Goal: Task Accomplishment & Management: Contribute content

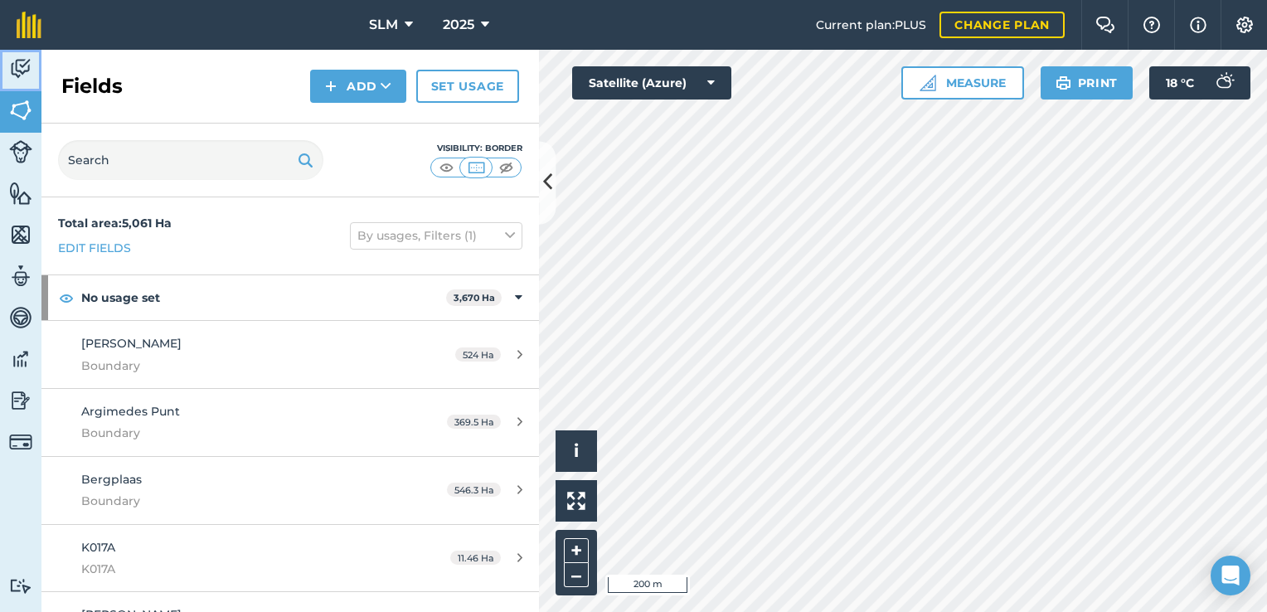
click at [26, 72] on img at bounding box center [20, 68] width 23 height 25
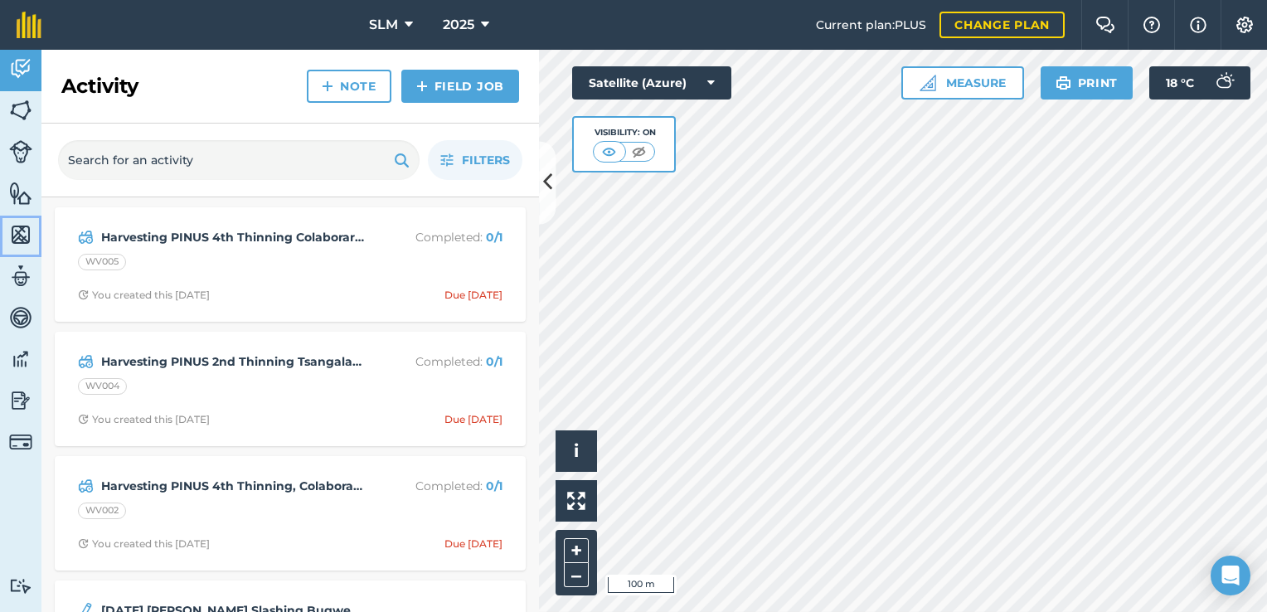
click at [19, 240] on img at bounding box center [20, 234] width 23 height 25
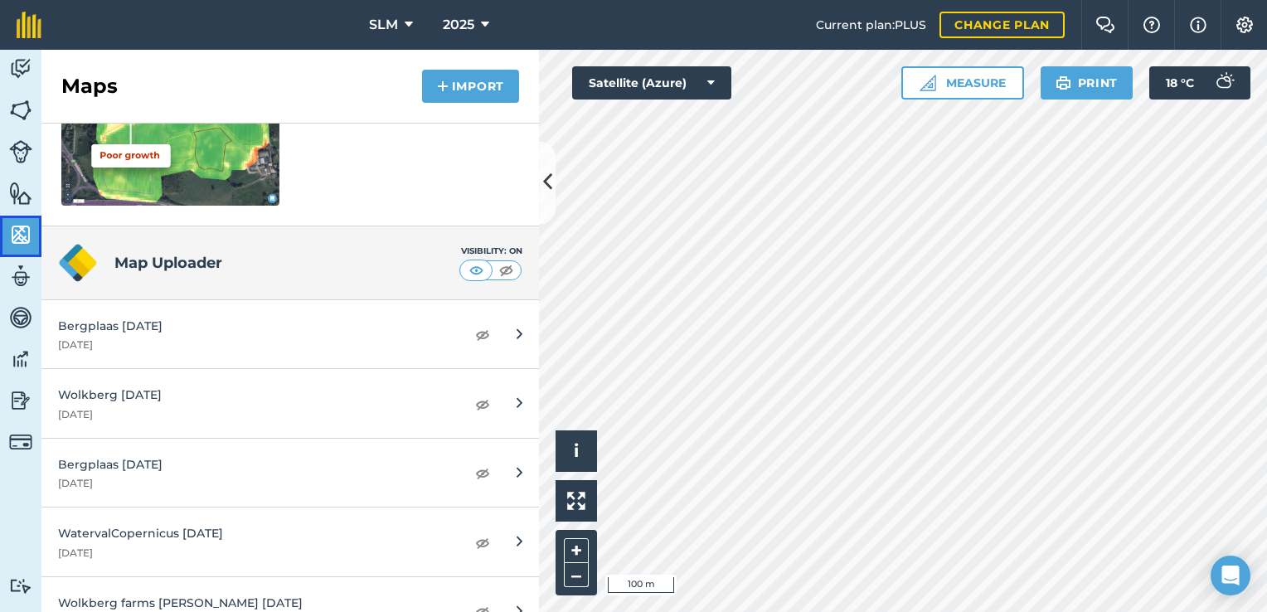
scroll to position [332, 0]
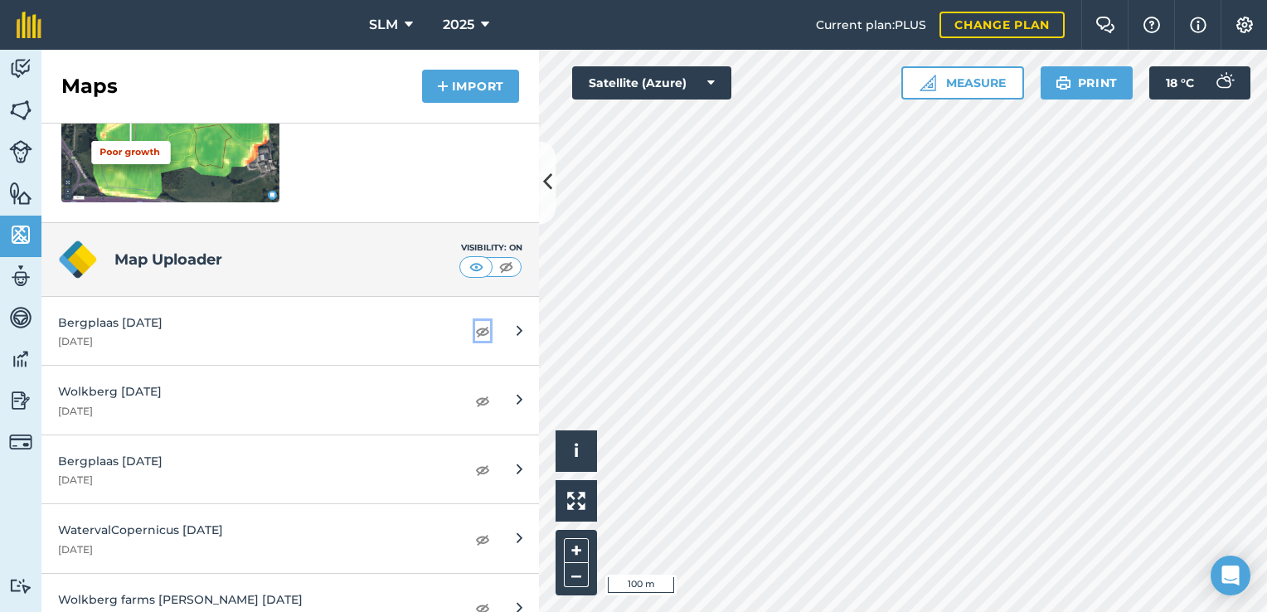
click at [475, 331] on img at bounding box center [482, 331] width 15 height 20
click at [476, 334] on img at bounding box center [482, 331] width 15 height 20
click at [15, 68] on img at bounding box center [20, 68] width 23 height 25
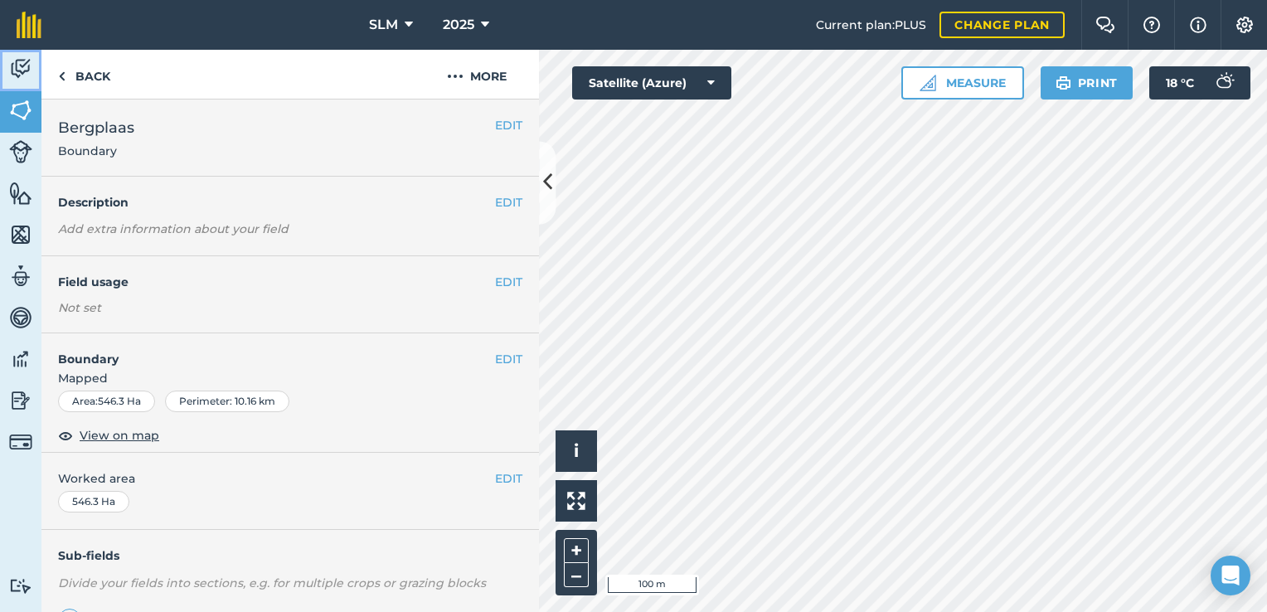
click at [28, 71] on img at bounding box center [20, 68] width 23 height 25
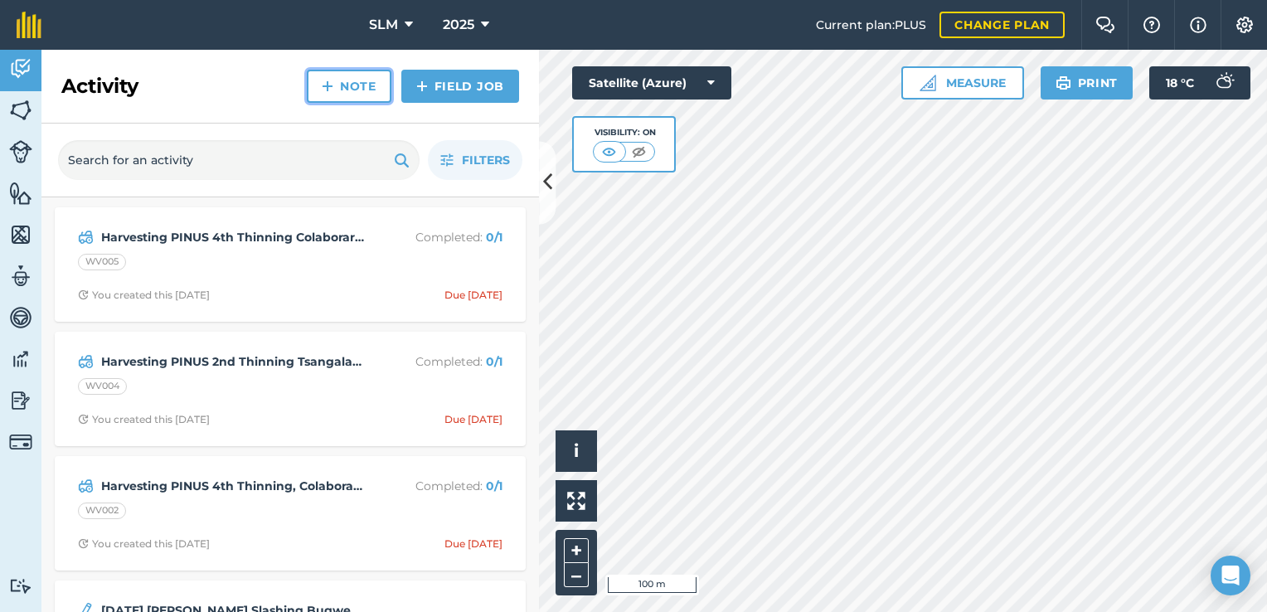
click at [372, 98] on link "Note" at bounding box center [349, 86] width 85 height 33
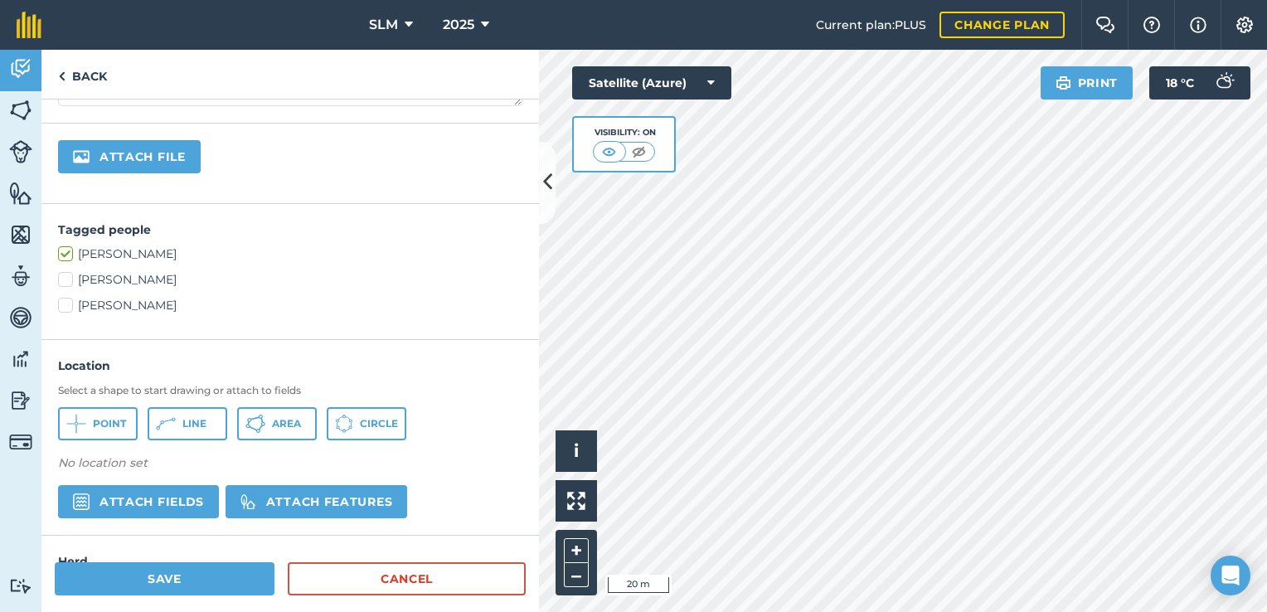
scroll to position [372, 0]
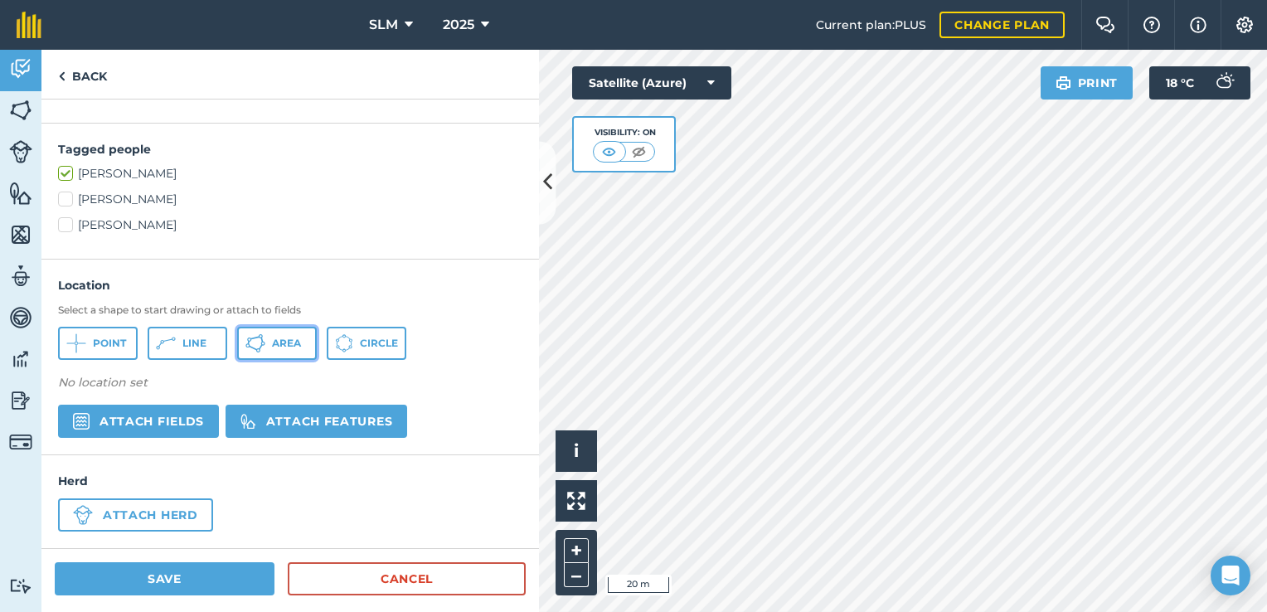
click at [276, 346] on span "Area" at bounding box center [286, 343] width 29 height 13
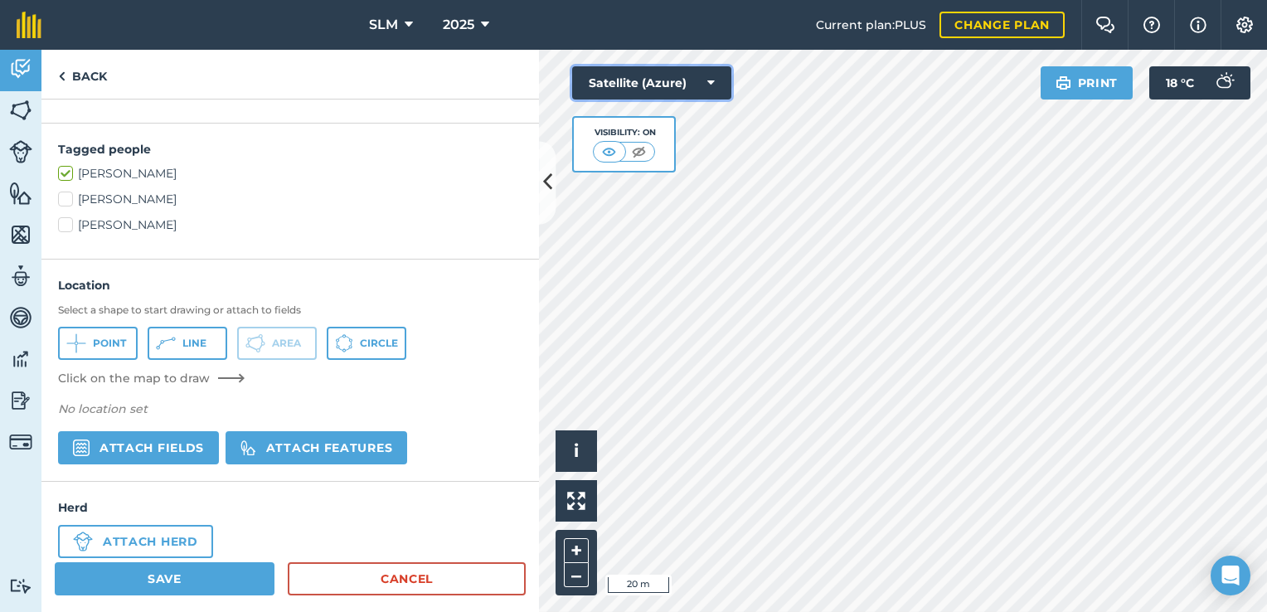
click at [706, 89] on button "Satellite (Azure)" at bounding box center [651, 82] width 159 height 33
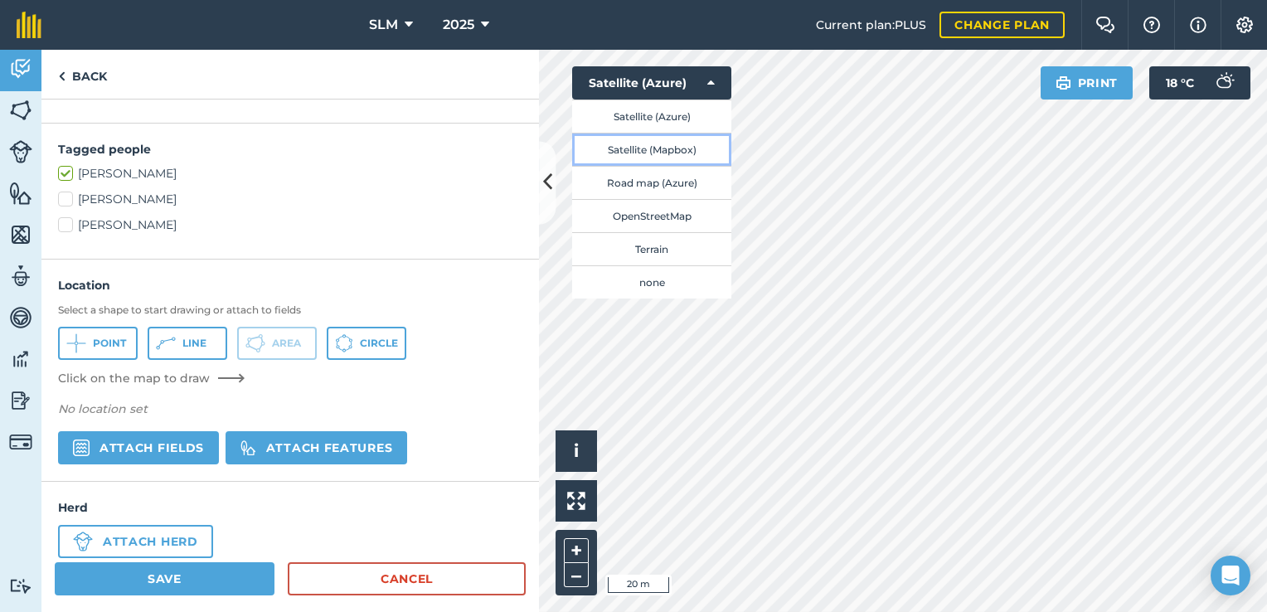
click at [638, 154] on button "Satellite (Mapbox)" at bounding box center [651, 149] width 159 height 33
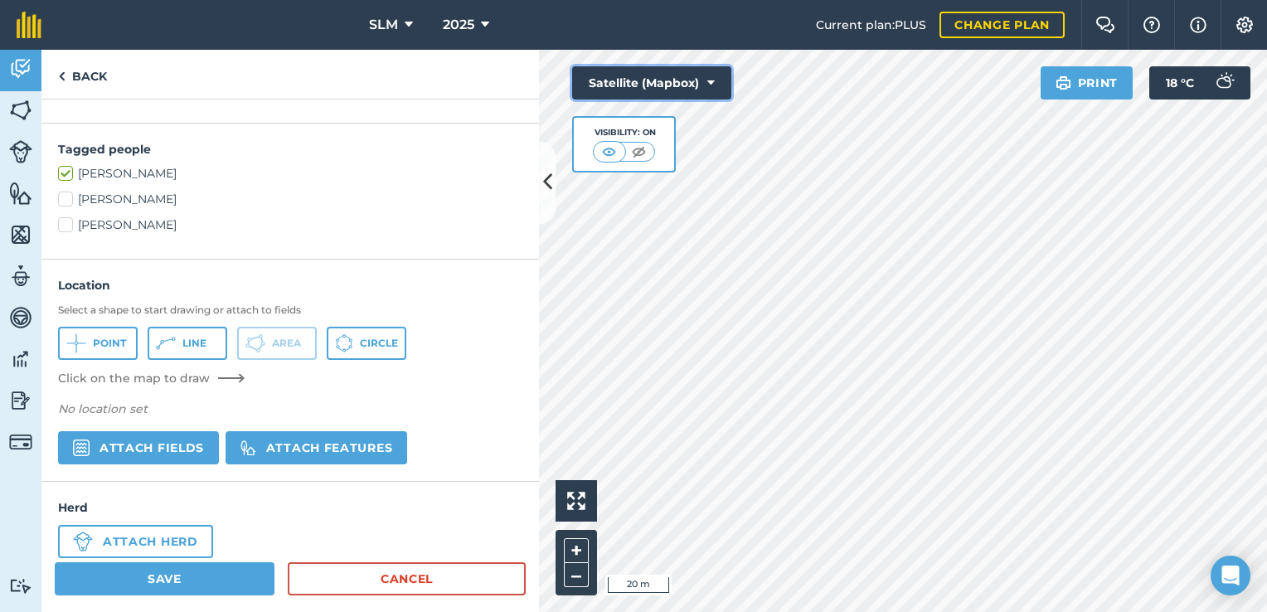
click at [702, 80] on button "Satellite (Mapbox)" at bounding box center [651, 82] width 159 height 33
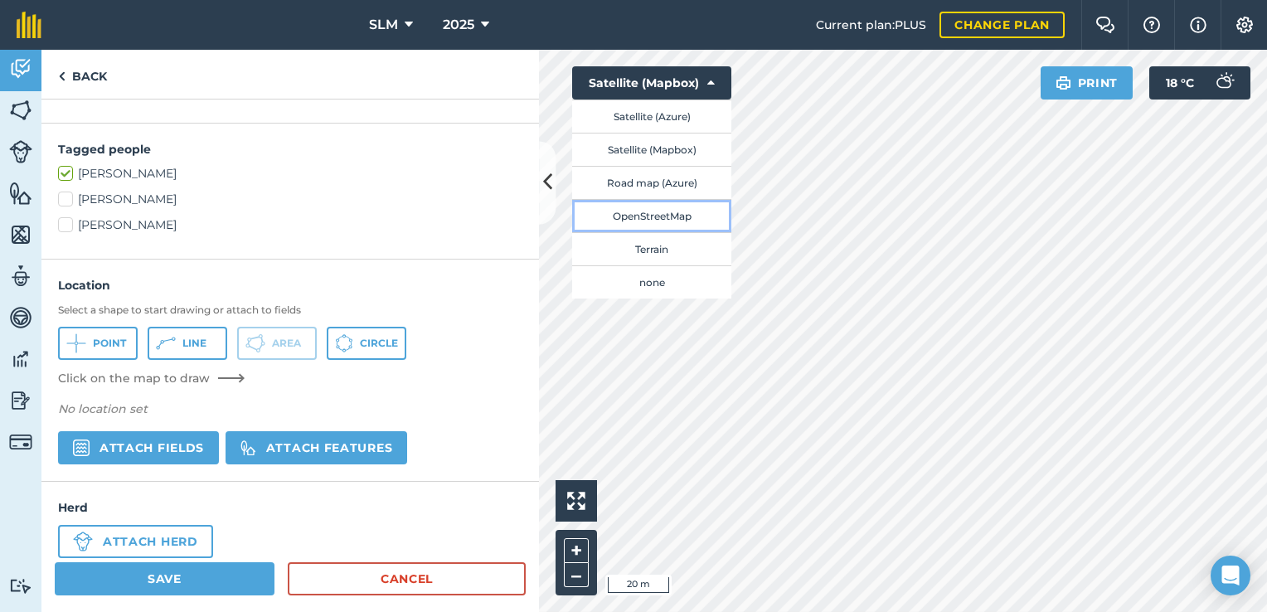
click at [652, 216] on button "OpenStreetMap" at bounding box center [651, 215] width 159 height 33
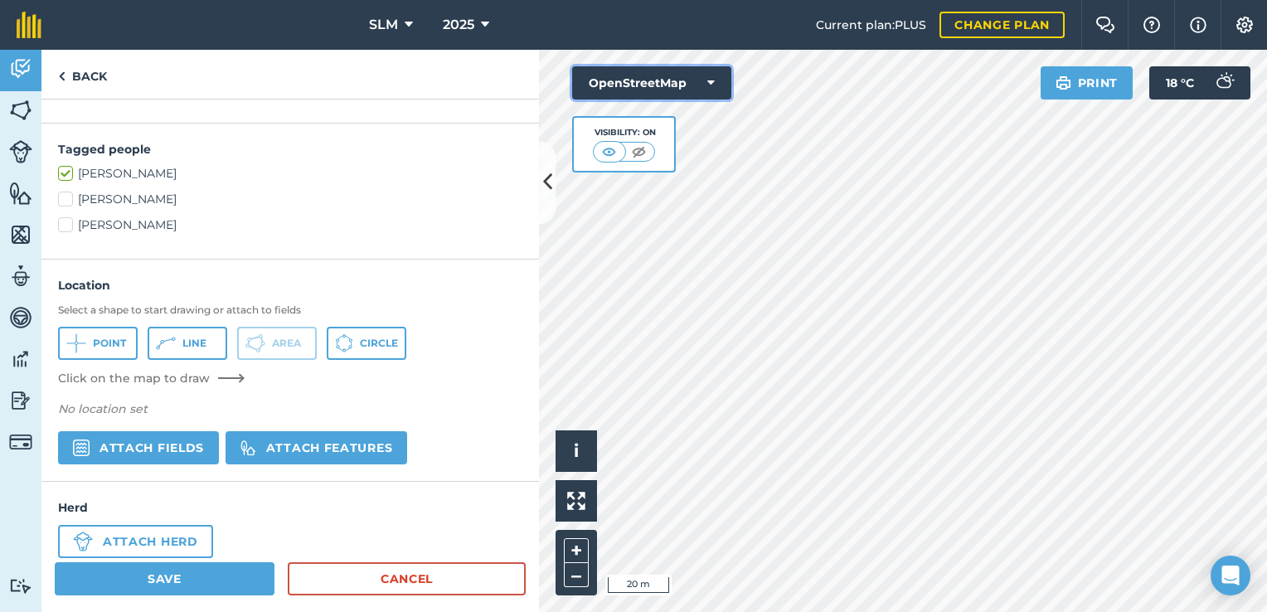
click at [707, 90] on button "OpenStreetMap" at bounding box center [651, 82] width 159 height 33
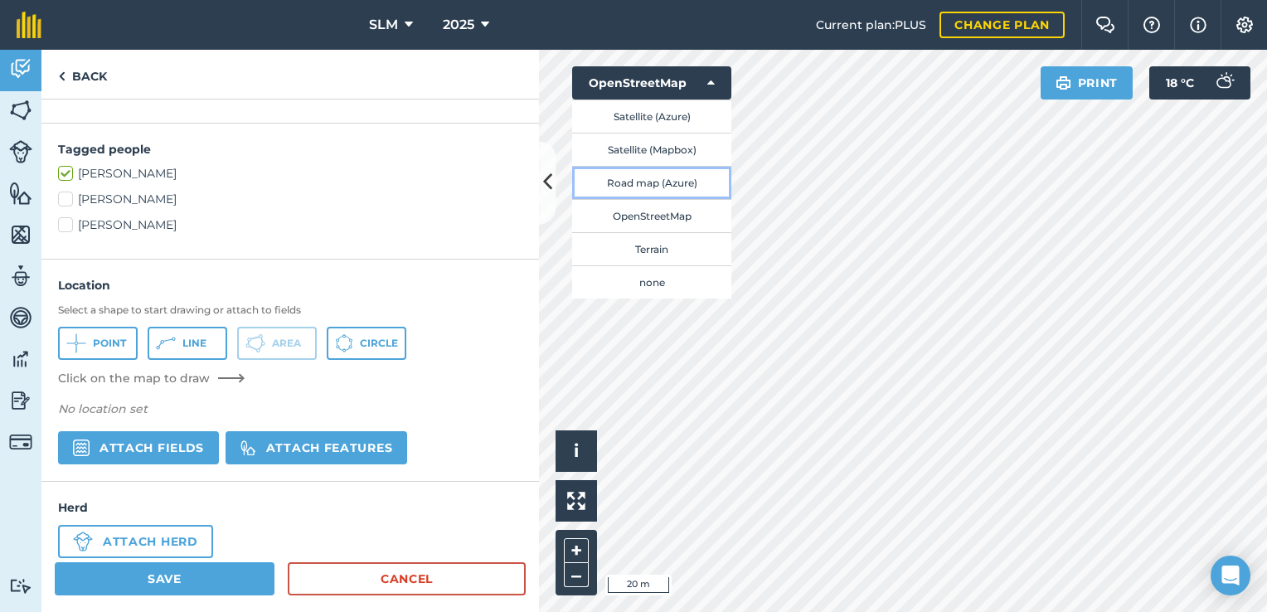
click at [658, 180] on button "Road map (Azure)" at bounding box center [651, 182] width 159 height 33
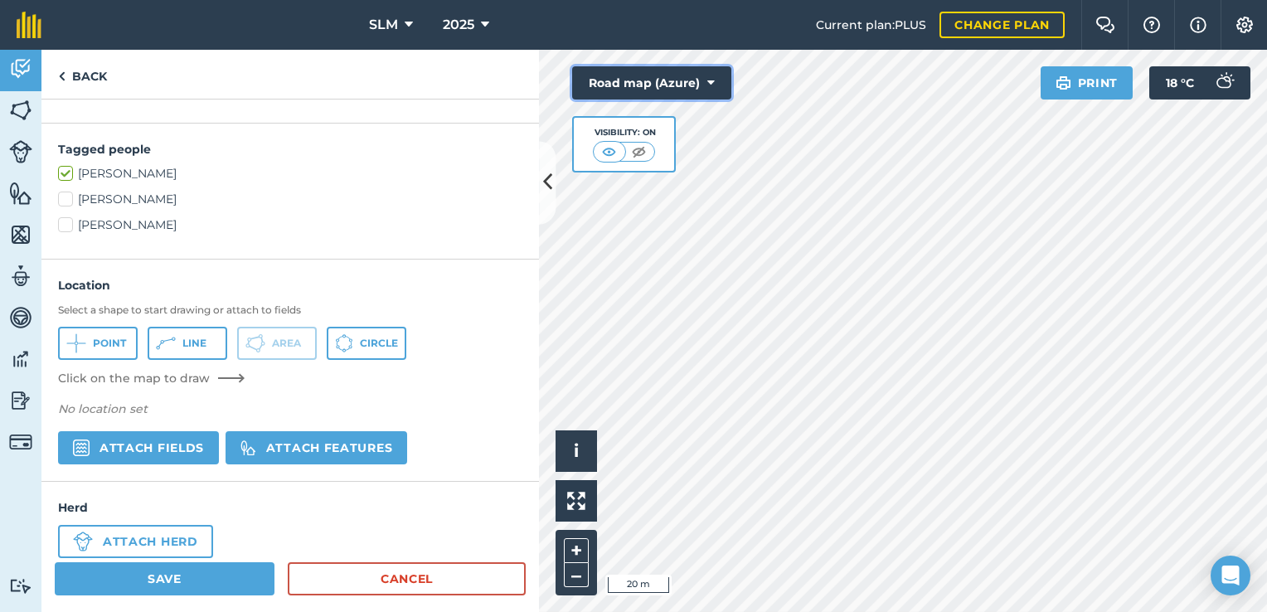
click at [707, 81] on icon at bounding box center [710, 83] width 7 height 17
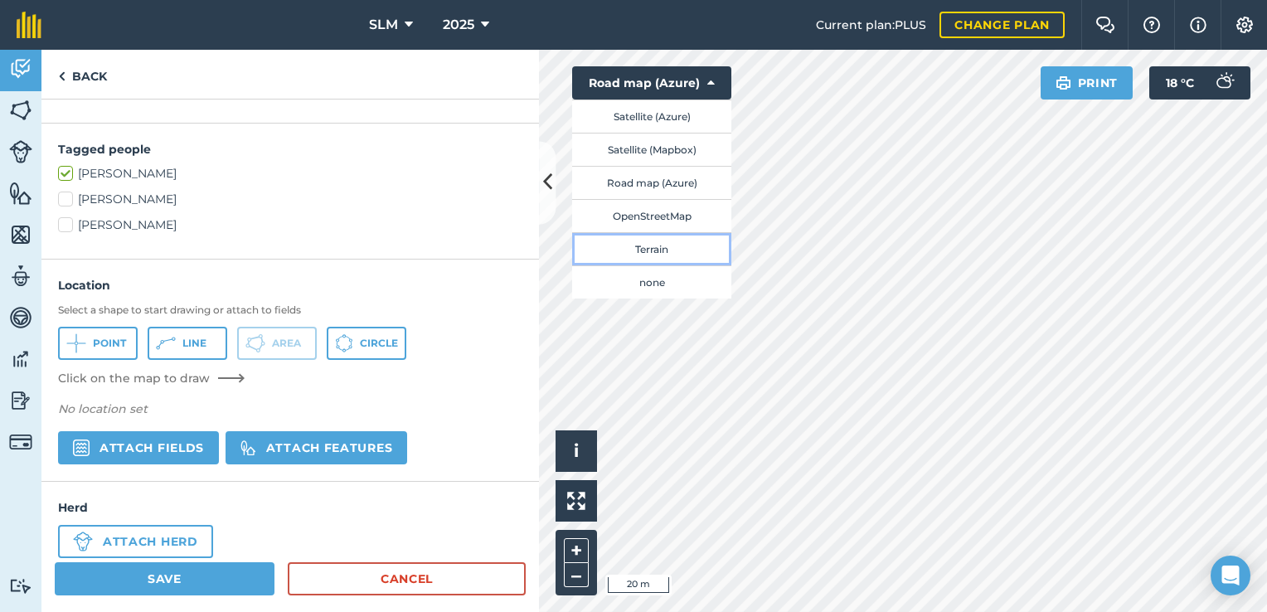
click at [652, 250] on button "Terrain" at bounding box center [651, 248] width 159 height 33
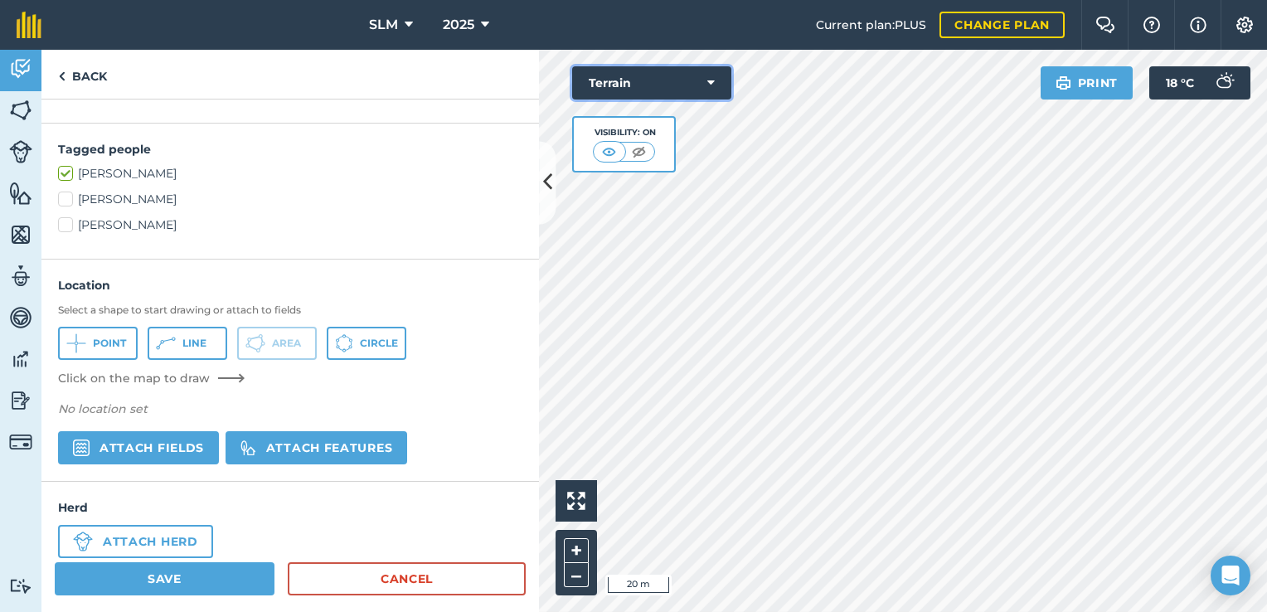
click at [715, 85] on button "Terrain" at bounding box center [651, 82] width 159 height 33
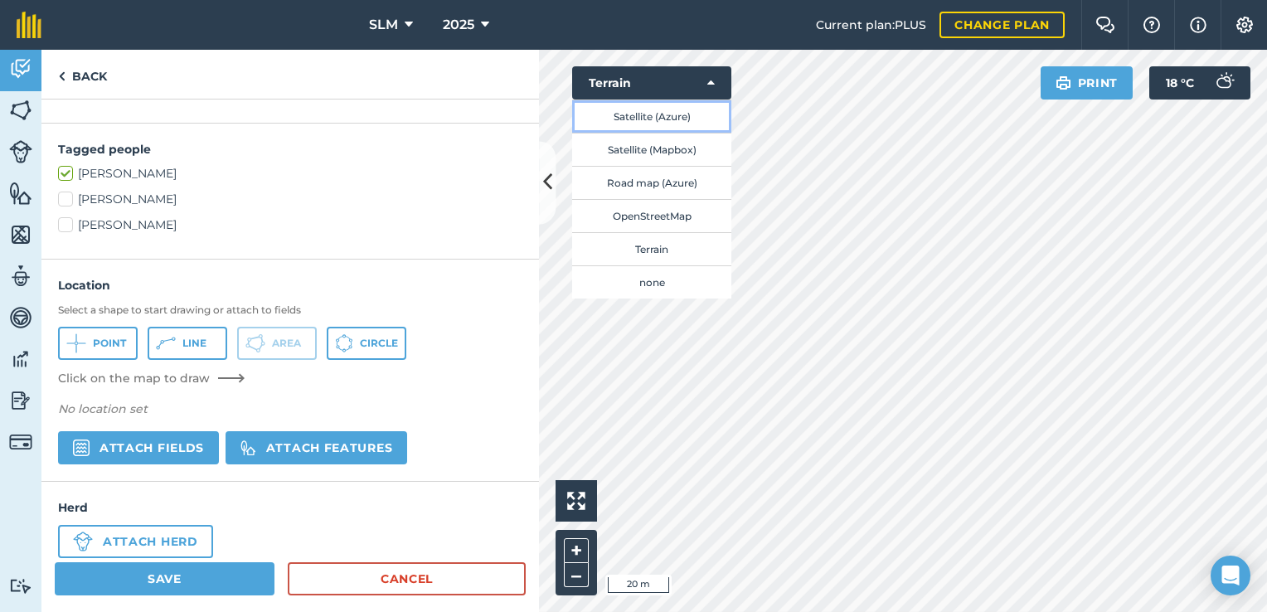
click at [656, 124] on button "Satellite (Azure)" at bounding box center [651, 116] width 159 height 33
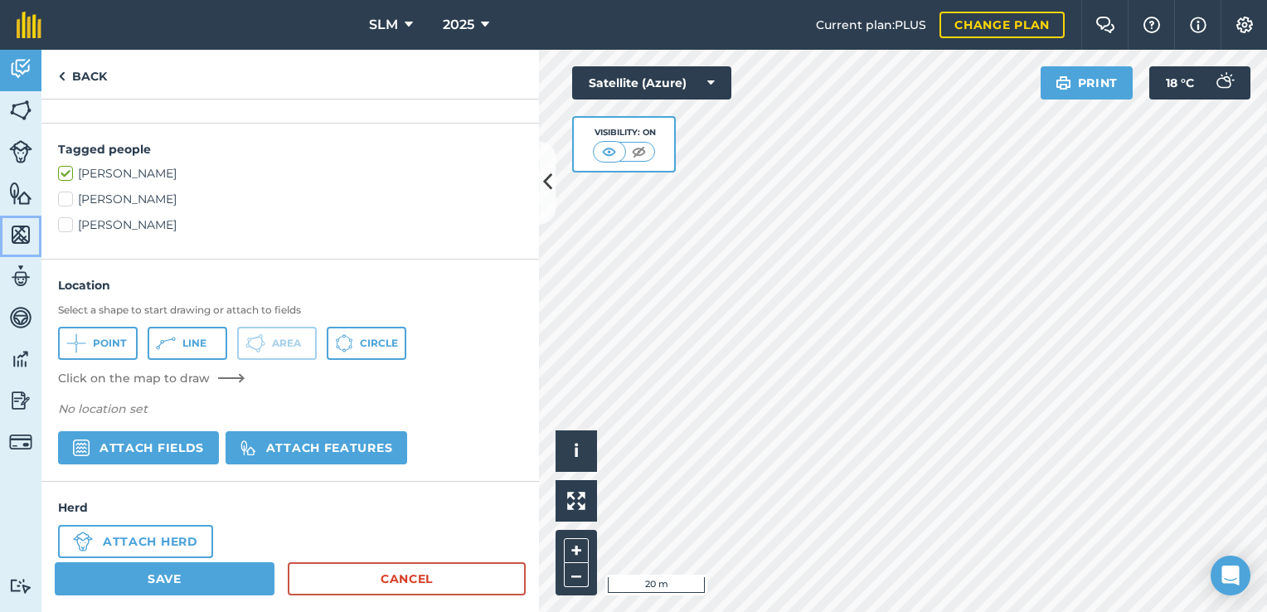
click at [7, 240] on link "Maps" at bounding box center [20, 236] width 41 height 41
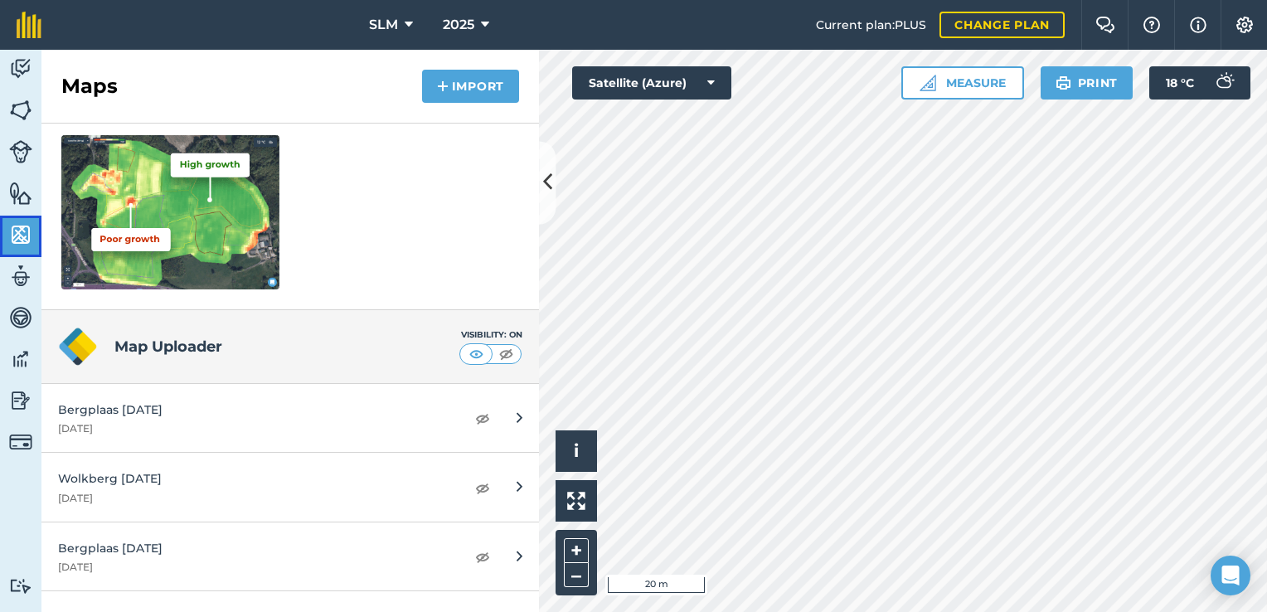
scroll to position [249, 0]
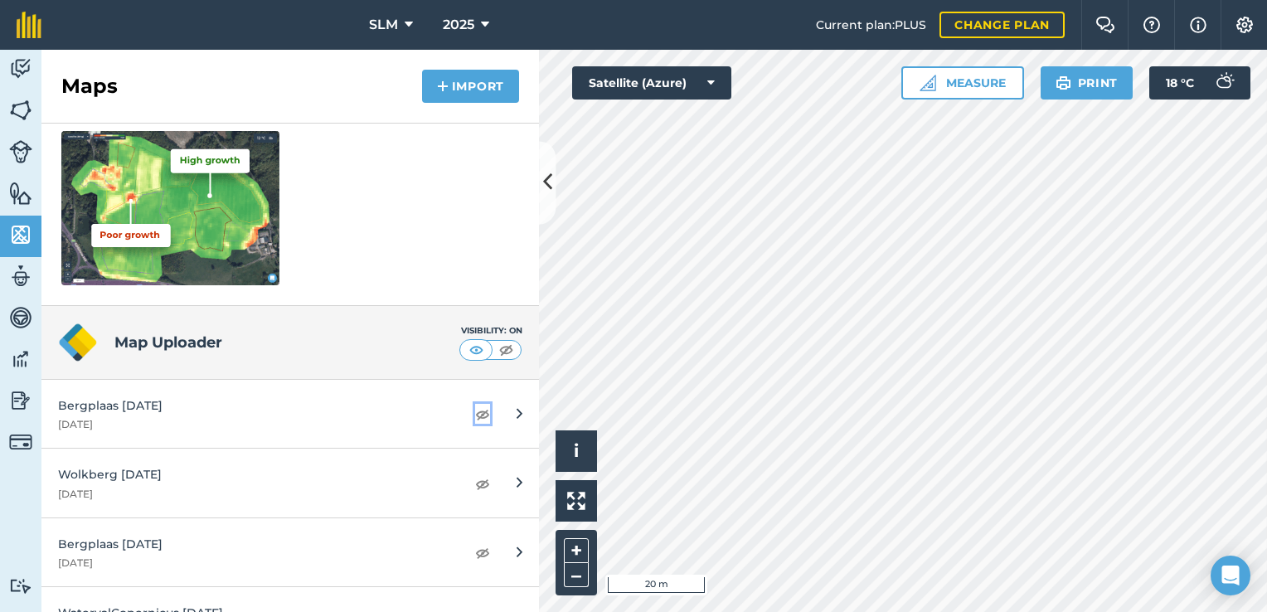
click at [475, 419] on img at bounding box center [482, 414] width 15 height 20
click at [23, 71] on img at bounding box center [20, 68] width 23 height 25
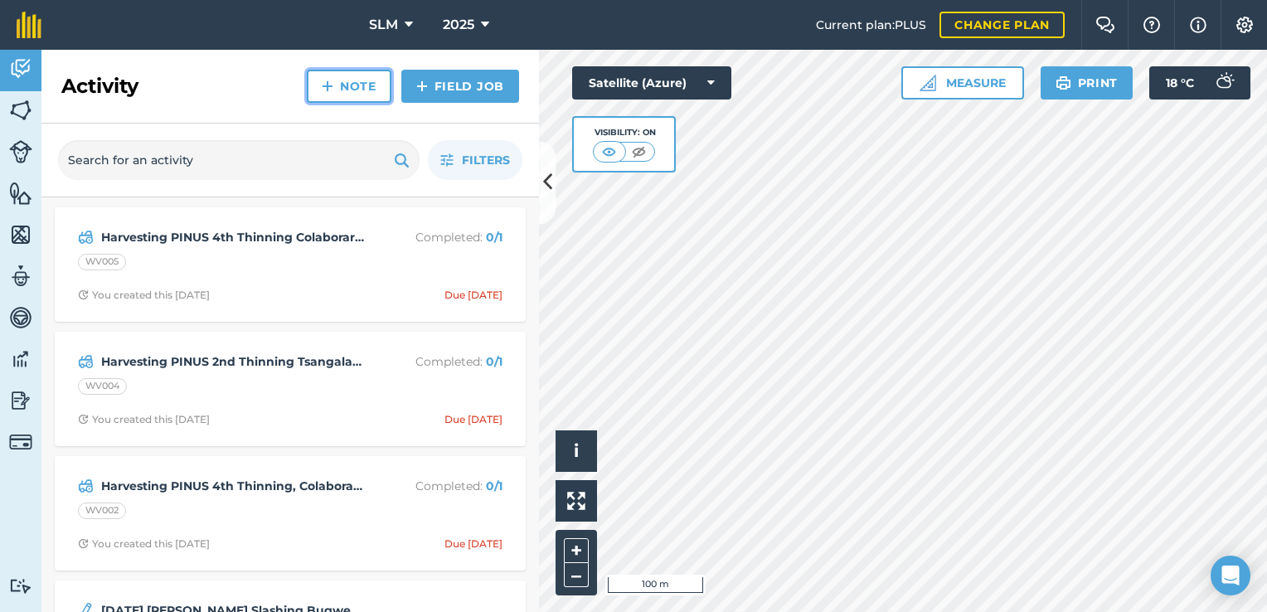
click at [357, 90] on link "Note" at bounding box center [349, 86] width 85 height 33
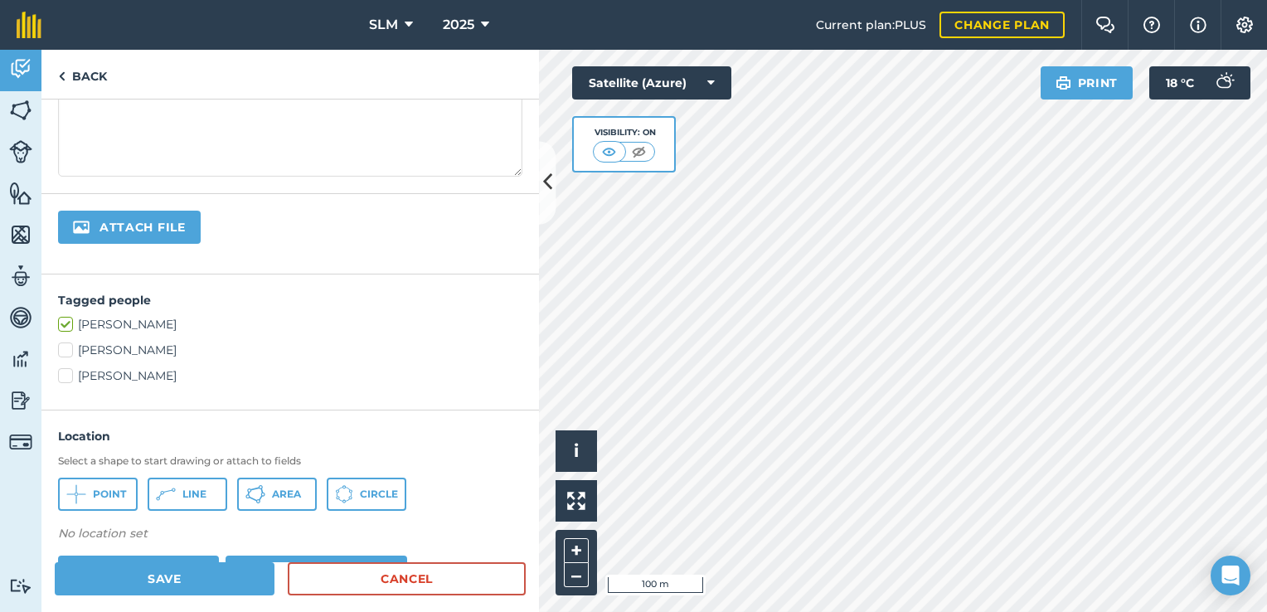
scroll to position [332, 0]
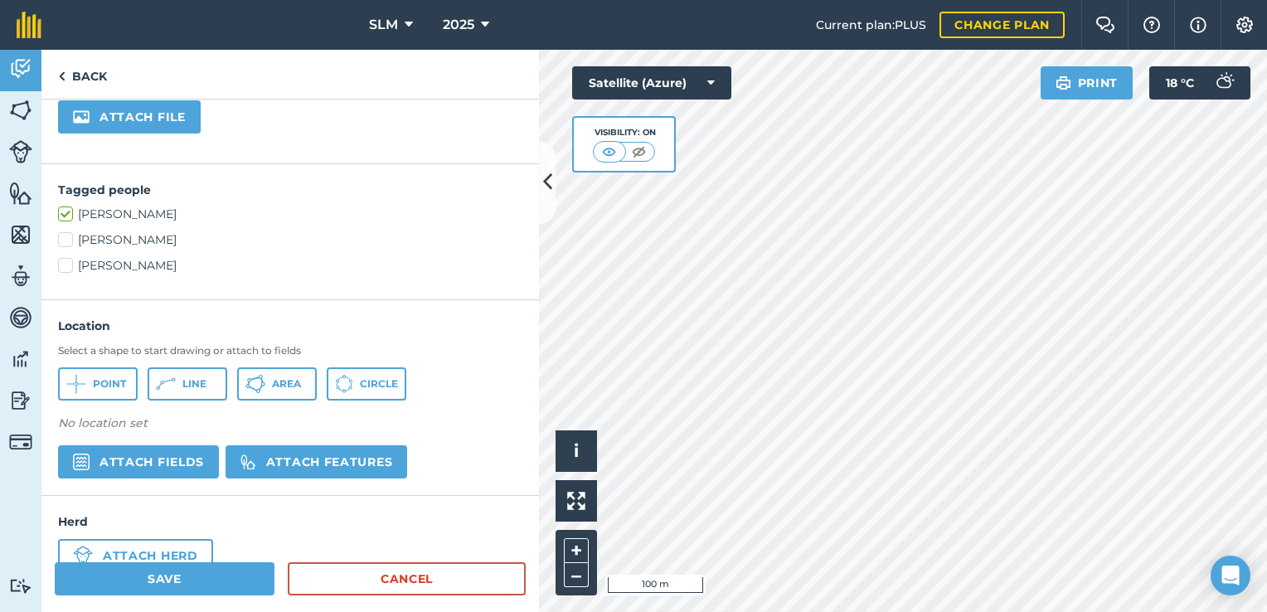
click at [66, 240] on label "[PERSON_NAME]" at bounding box center [290, 239] width 464 height 17
click at [66, 240] on input "[PERSON_NAME]" at bounding box center [63, 236] width 11 height 11
checkbox input "true"
click at [68, 264] on label "[PERSON_NAME]" at bounding box center [290, 265] width 464 height 17
click at [68, 264] on input "[PERSON_NAME]" at bounding box center [63, 262] width 11 height 11
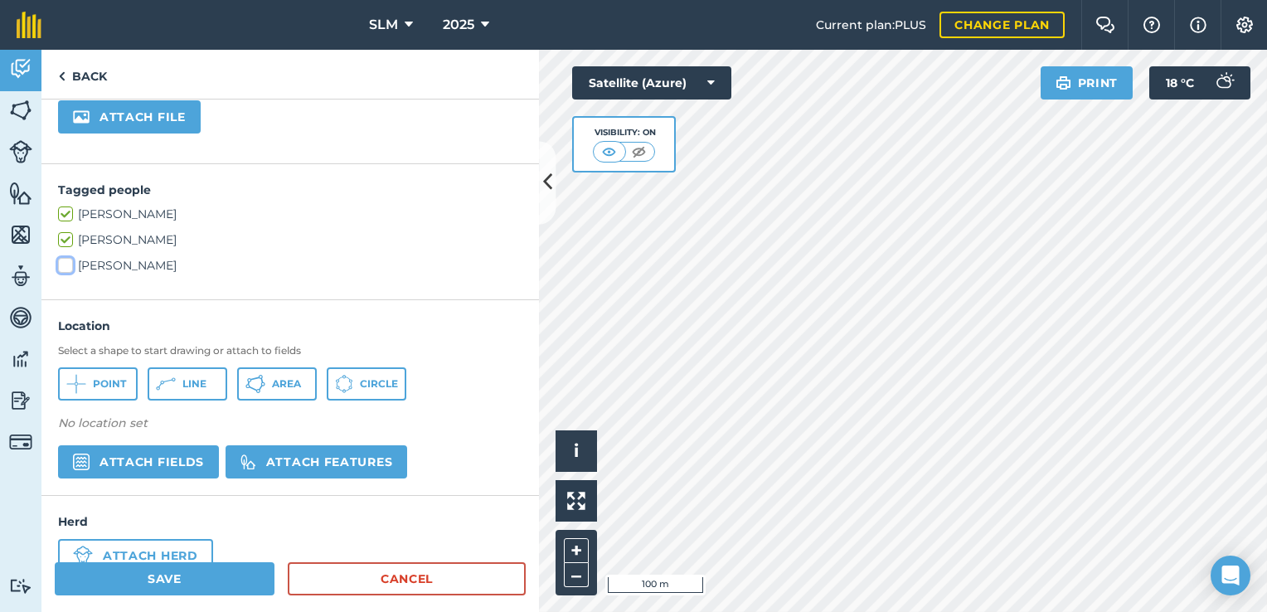
checkbox input "true"
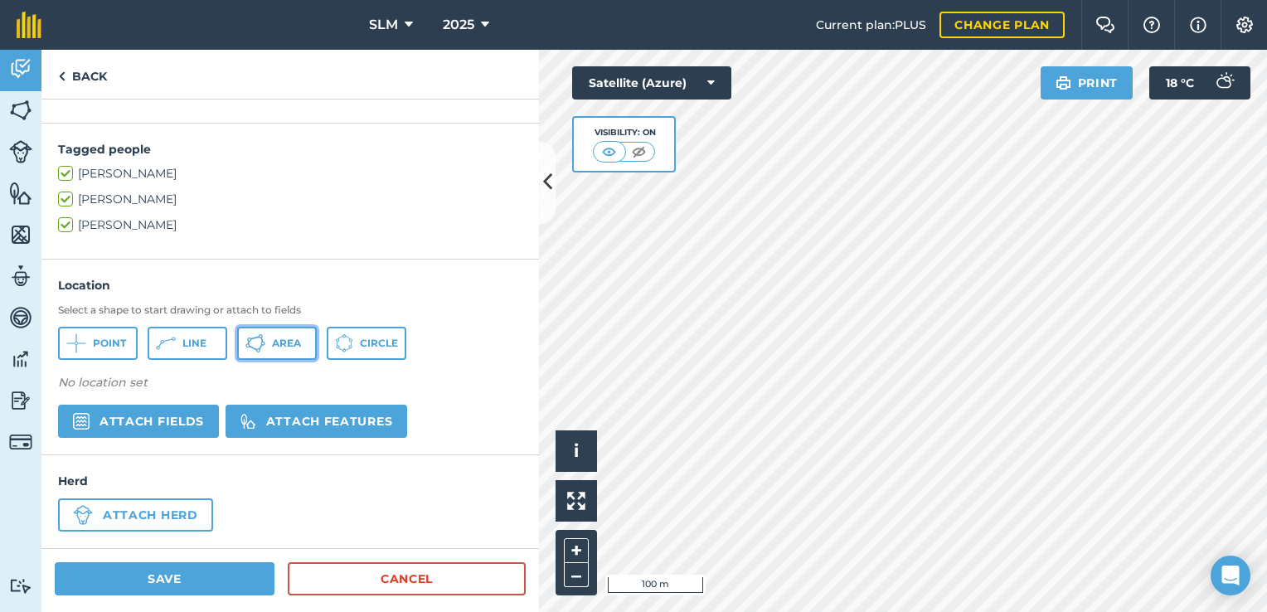
click at [302, 352] on button "Area" at bounding box center [277, 343] width 80 height 33
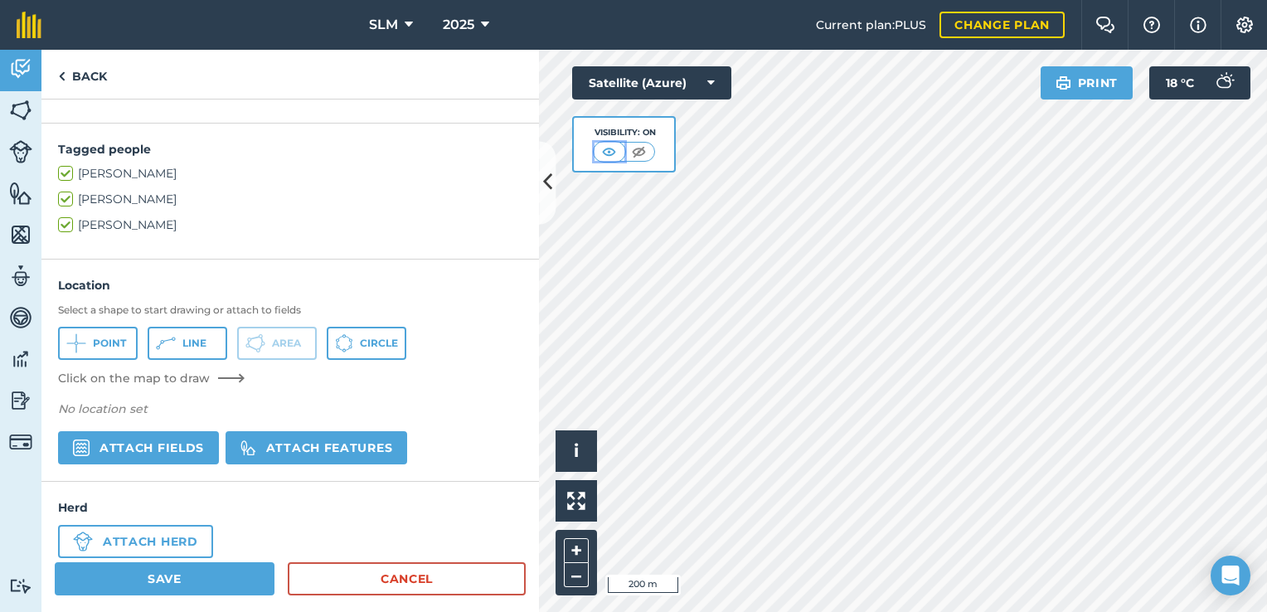
click at [603, 154] on img at bounding box center [609, 151] width 21 height 17
click at [643, 155] on img at bounding box center [639, 151] width 21 height 17
click at [610, 151] on img at bounding box center [610, 151] width 21 height 17
click at [17, 230] on img at bounding box center [20, 234] width 23 height 25
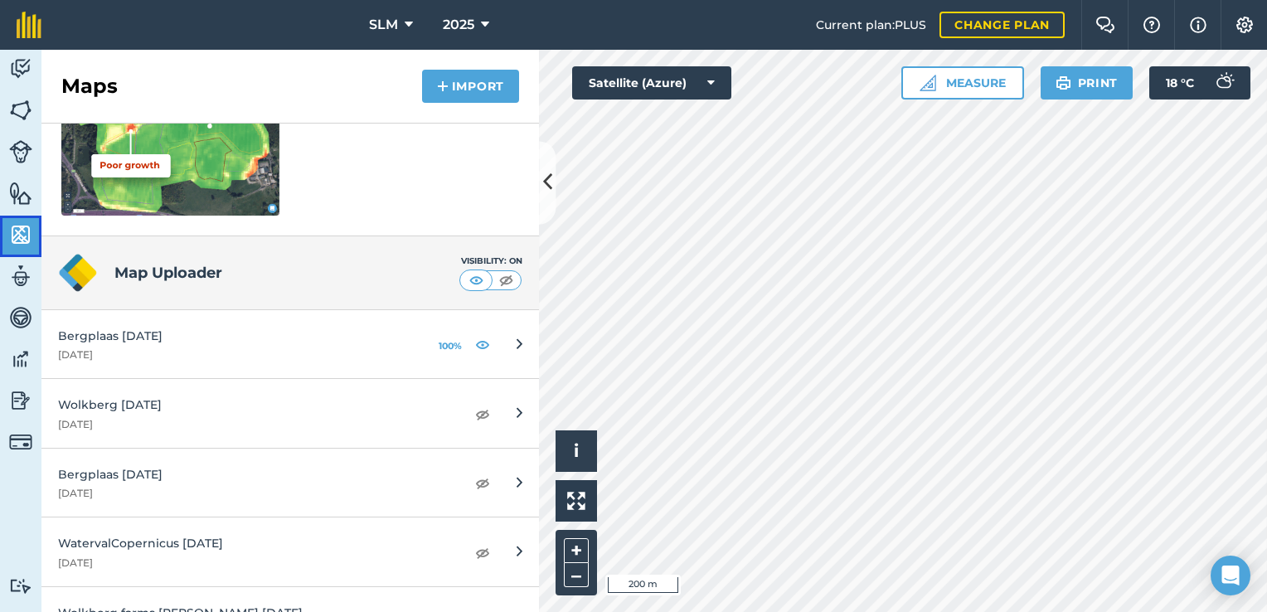
scroll to position [332, 0]
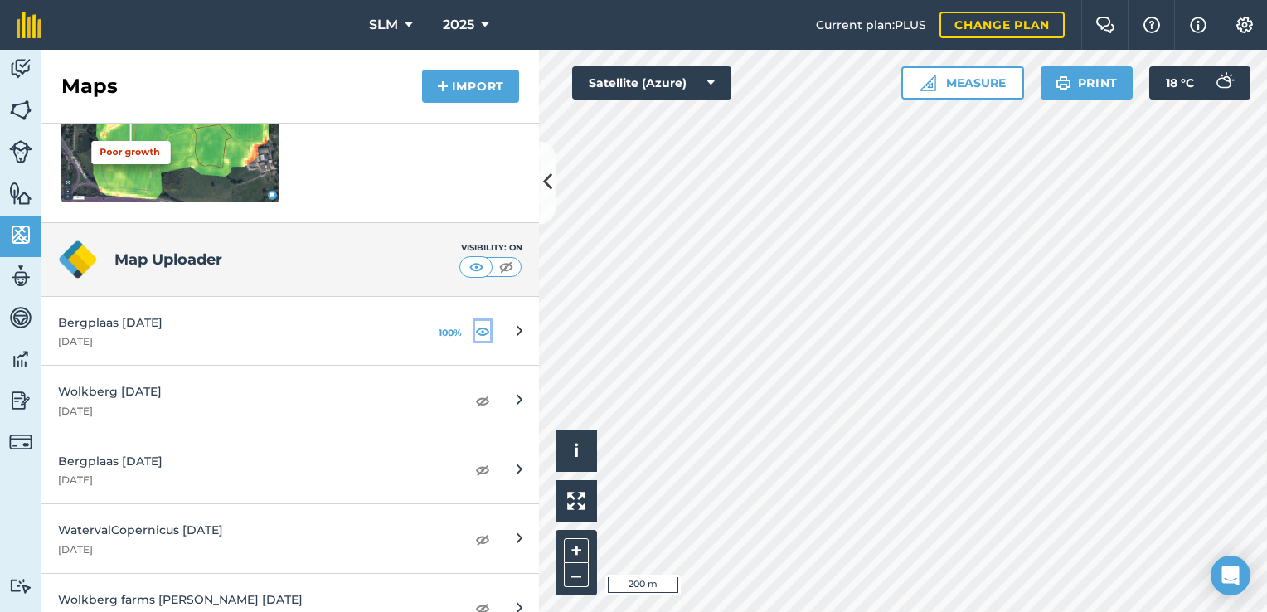
click at [475, 333] on img at bounding box center [482, 331] width 15 height 20
click at [22, 75] on img at bounding box center [20, 68] width 23 height 25
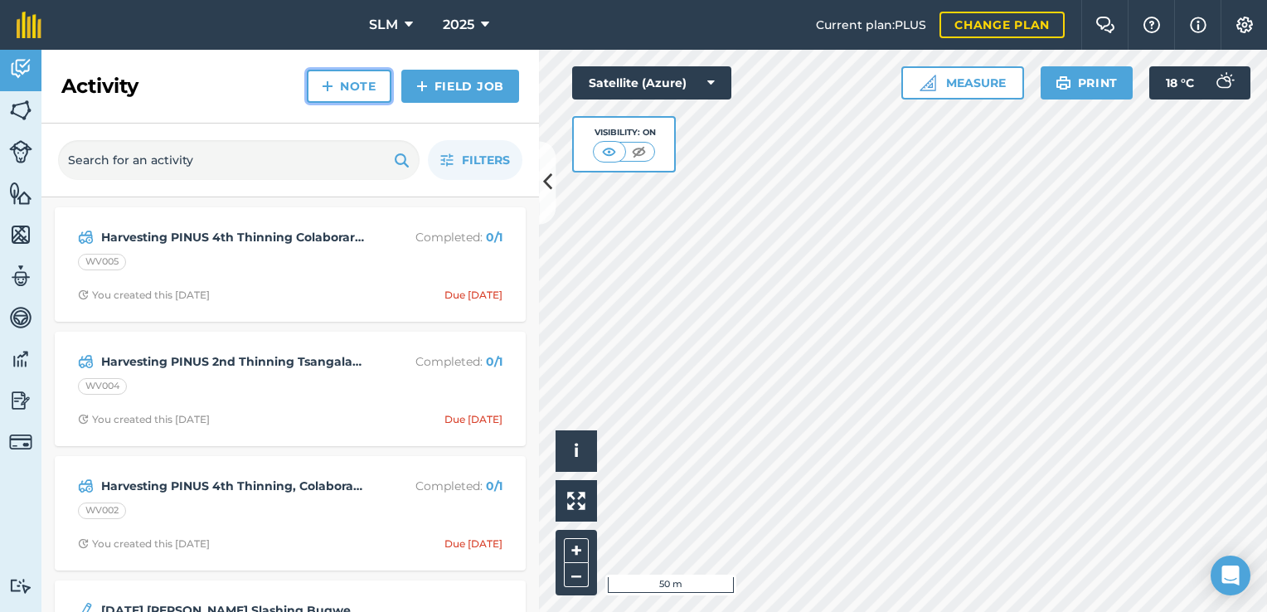
click at [378, 89] on link "Note" at bounding box center [349, 86] width 85 height 33
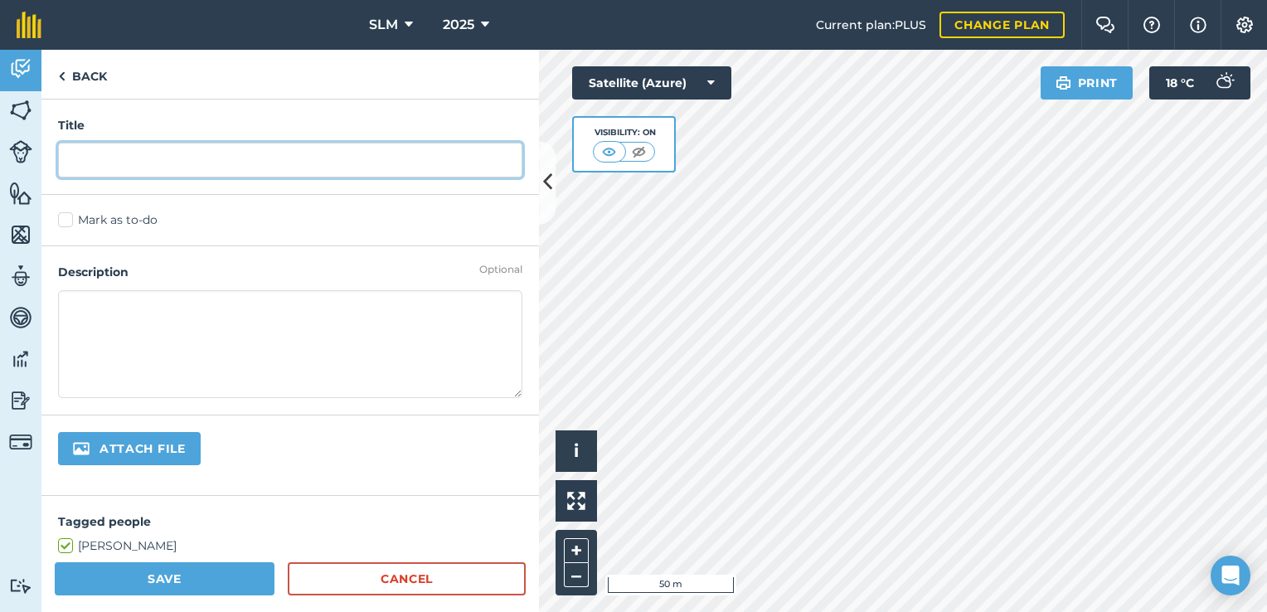
click at [139, 168] on input "text" at bounding box center [290, 160] width 464 height 35
drag, startPoint x: 375, startPoint y: 163, endPoint x: 65, endPoint y: 144, distance: 310.7
click at [65, 144] on input "Bushfire Timbers BP010 Medium 1487.50/Ha" at bounding box center [290, 160] width 464 height 35
type input "Bushfire Timbers BP010 Medium 1487.50/Ha"
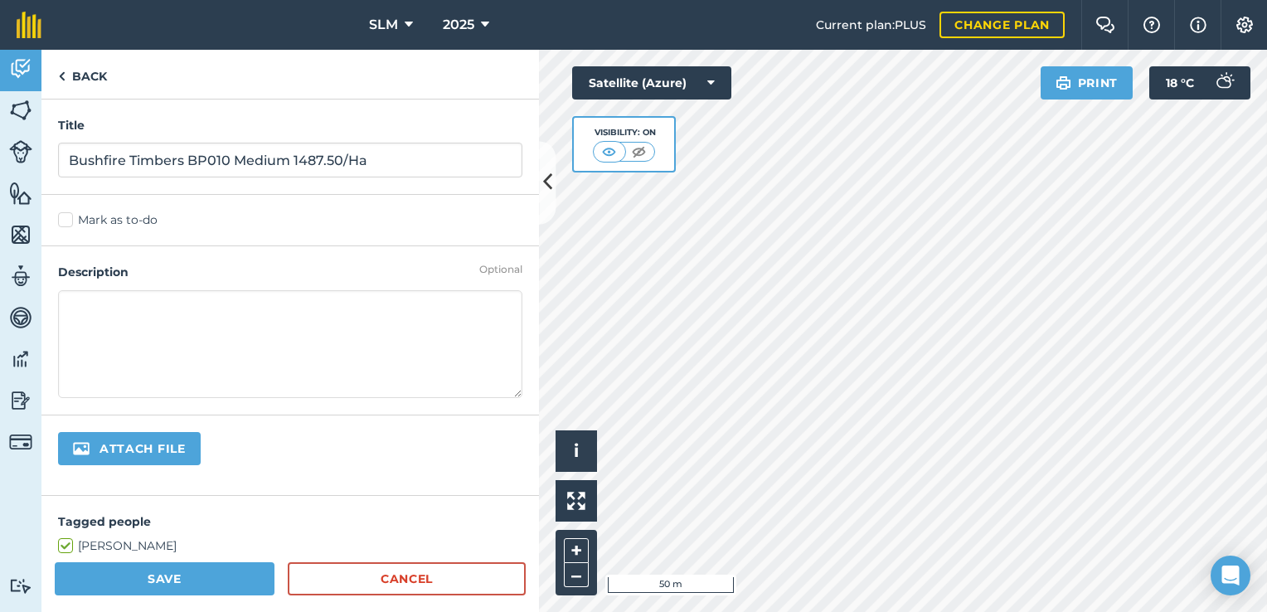
click at [70, 307] on textarea at bounding box center [290, 344] width 464 height 108
paste textarea "Bushfire Timbers BP010 Medium 1487.50/Ha"
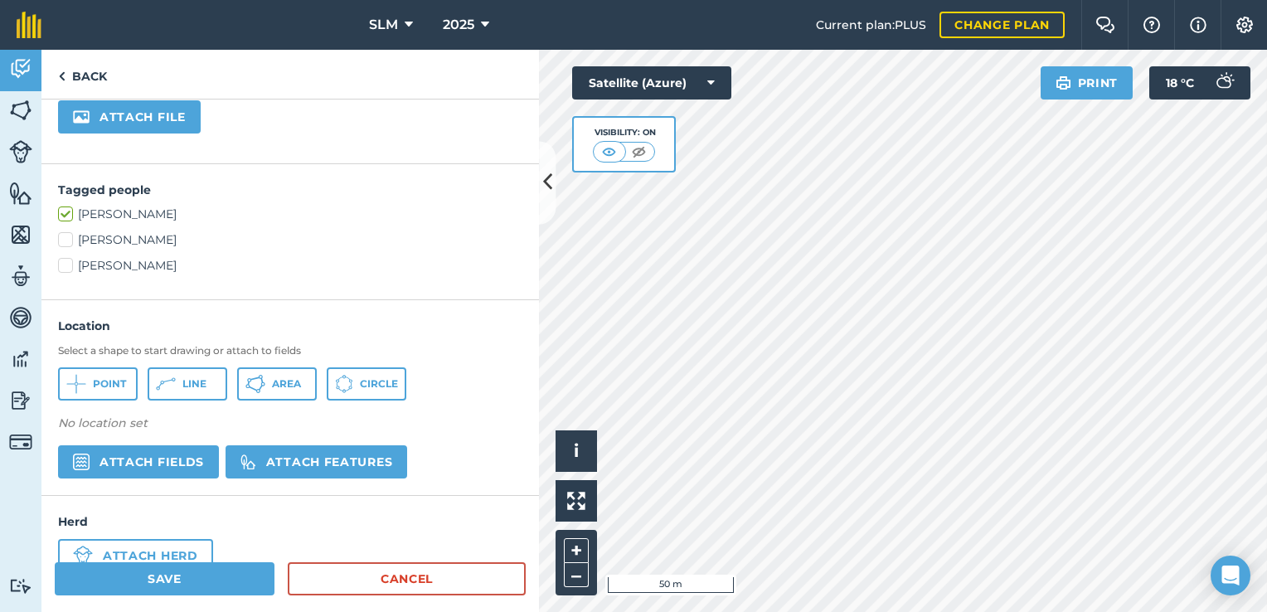
scroll to position [372, 0]
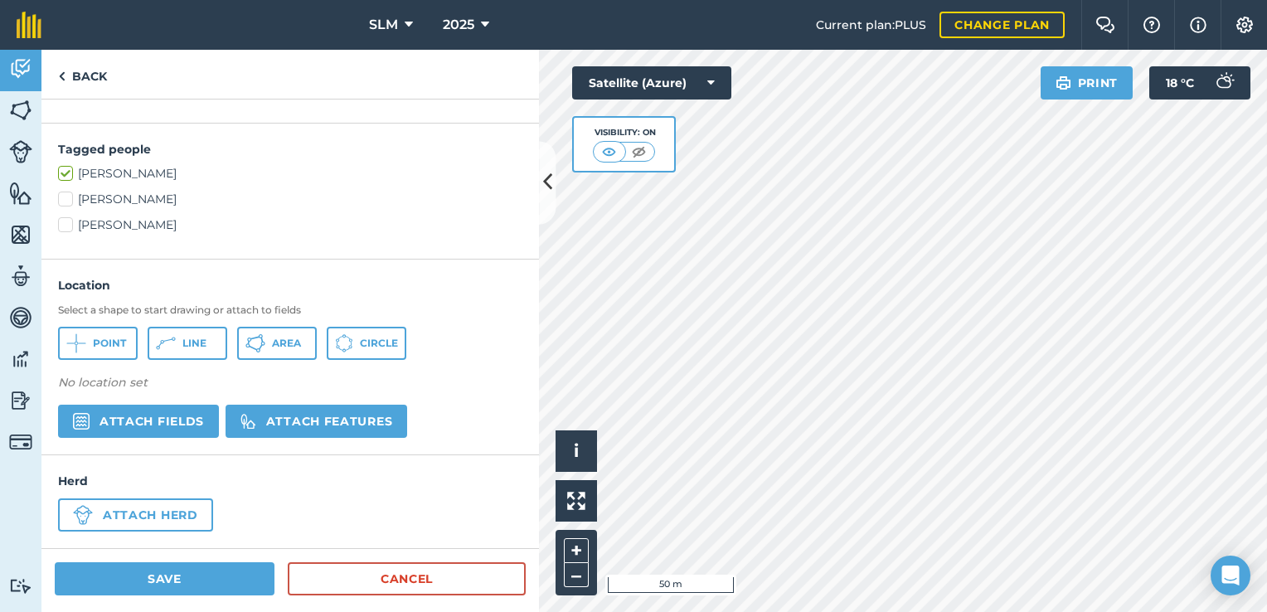
type textarea "Bushfire Timbers BP010 Medium 1487.50/Ha"
click at [275, 345] on span "Area" at bounding box center [286, 343] width 29 height 13
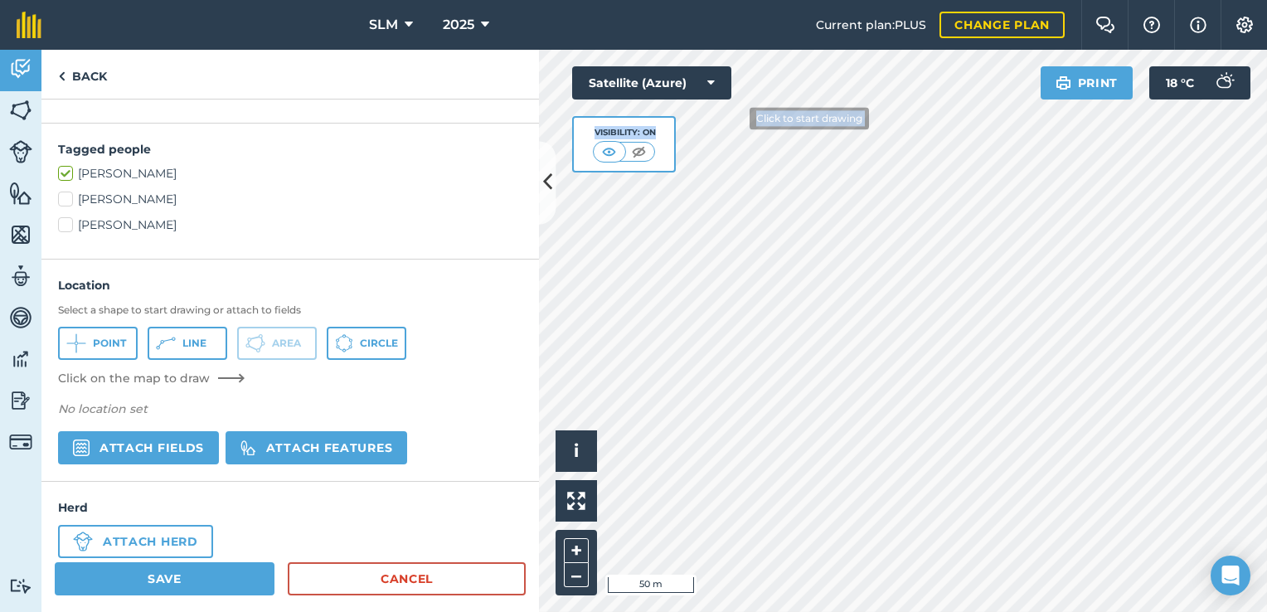
click at [737, 118] on div "Click to start drawing i © 2025 TomTom, Microsoft 50 m + – Satellite (Azure) Vi…" at bounding box center [903, 331] width 728 height 562
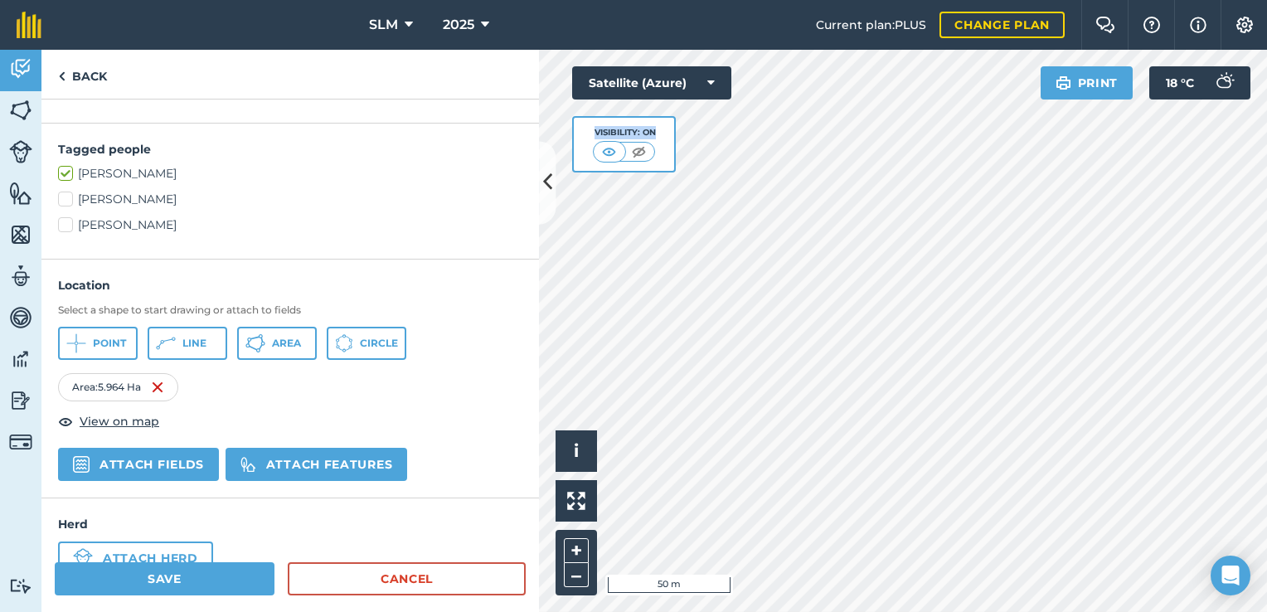
drag, startPoint x: 726, startPoint y: 167, endPoint x: 1074, endPoint y: 654, distance: 598.7
click at [1074, 611] on html "SLM 2025 Current plan : PLUS Change plan Farm Chat Help Info Settings SLM - 202…" at bounding box center [633, 306] width 1267 height 612
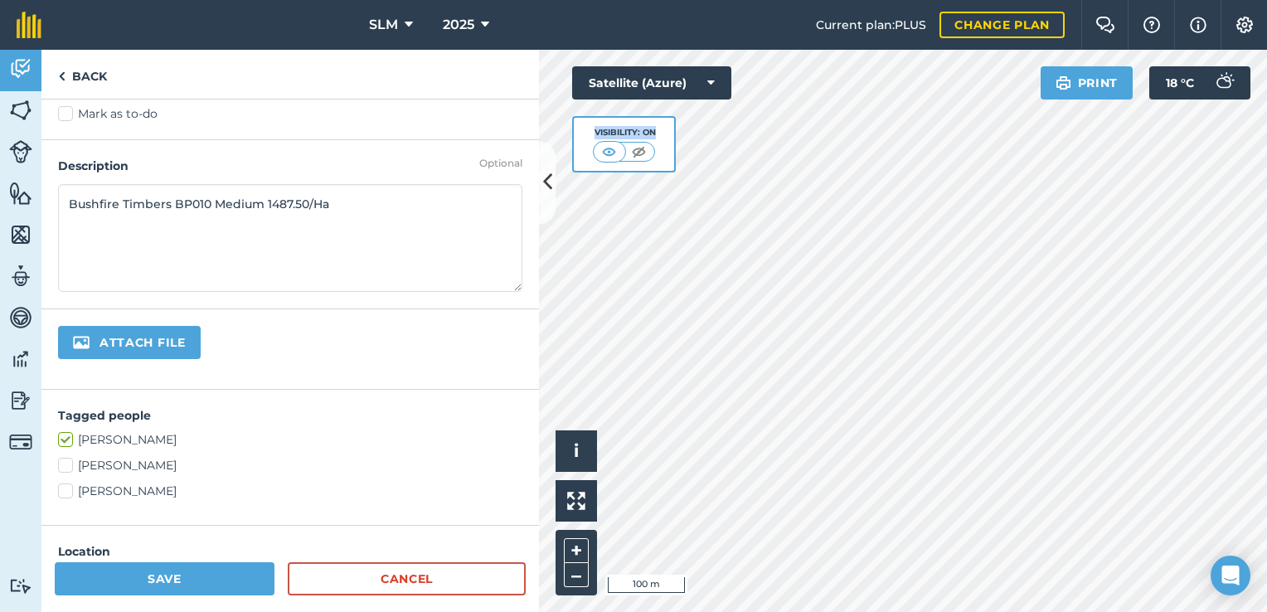
scroll to position [207, 0]
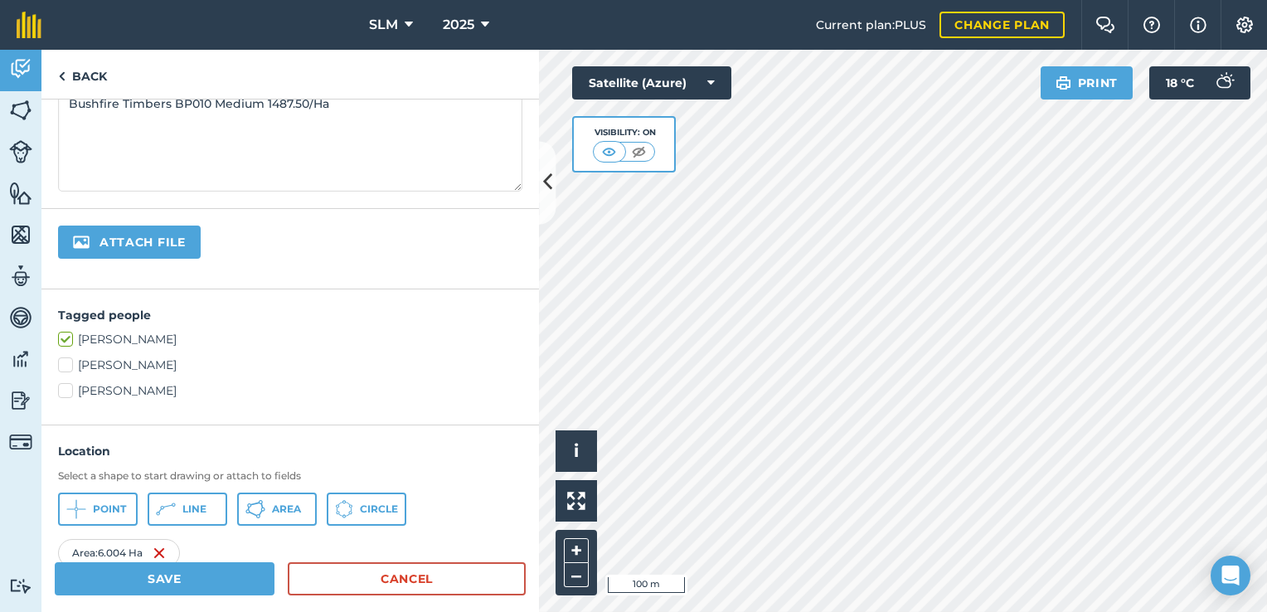
drag, startPoint x: 64, startPoint y: 363, endPoint x: 73, endPoint y: 381, distance: 19.7
click at [65, 363] on label "[PERSON_NAME]" at bounding box center [290, 365] width 464 height 17
click at [65, 363] on input "[PERSON_NAME]" at bounding box center [63, 362] width 11 height 11
checkbox input "true"
click at [66, 388] on label "[PERSON_NAME]" at bounding box center [290, 390] width 464 height 17
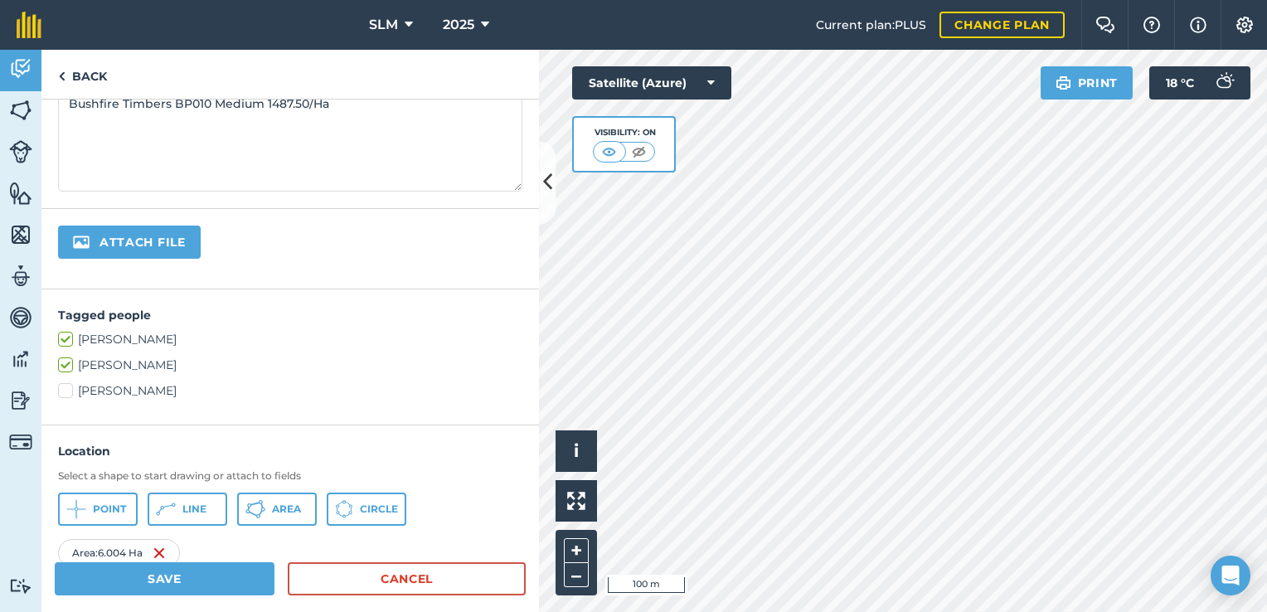
click at [66, 388] on input "[PERSON_NAME]" at bounding box center [63, 387] width 11 height 11
checkbox input "true"
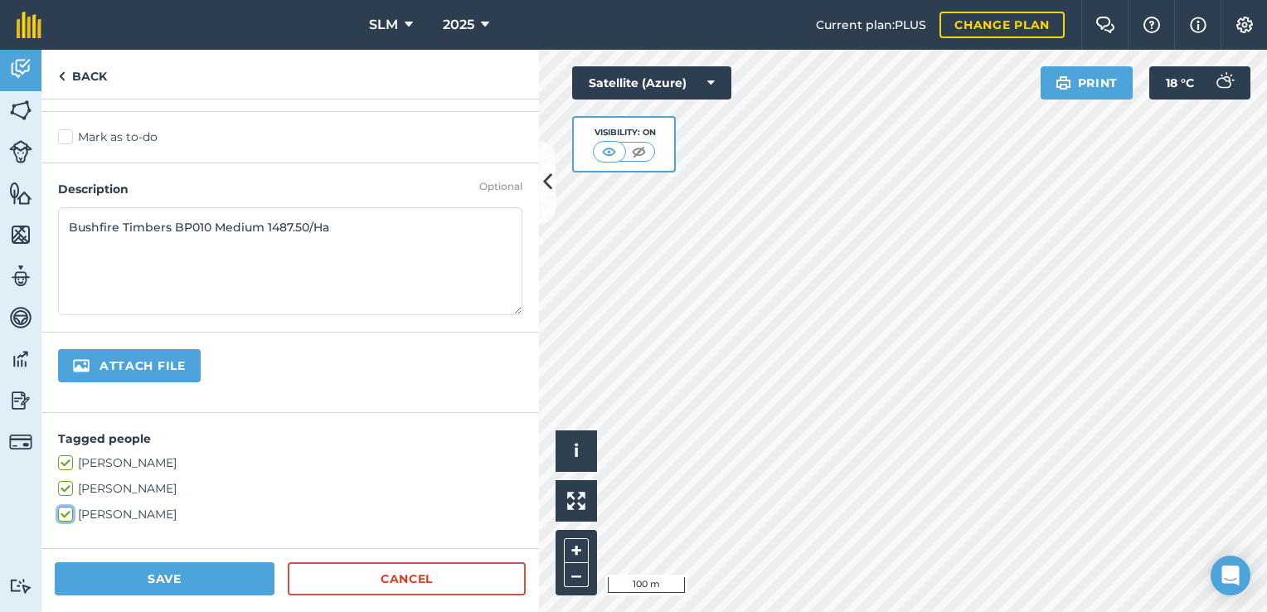
scroll to position [0, 0]
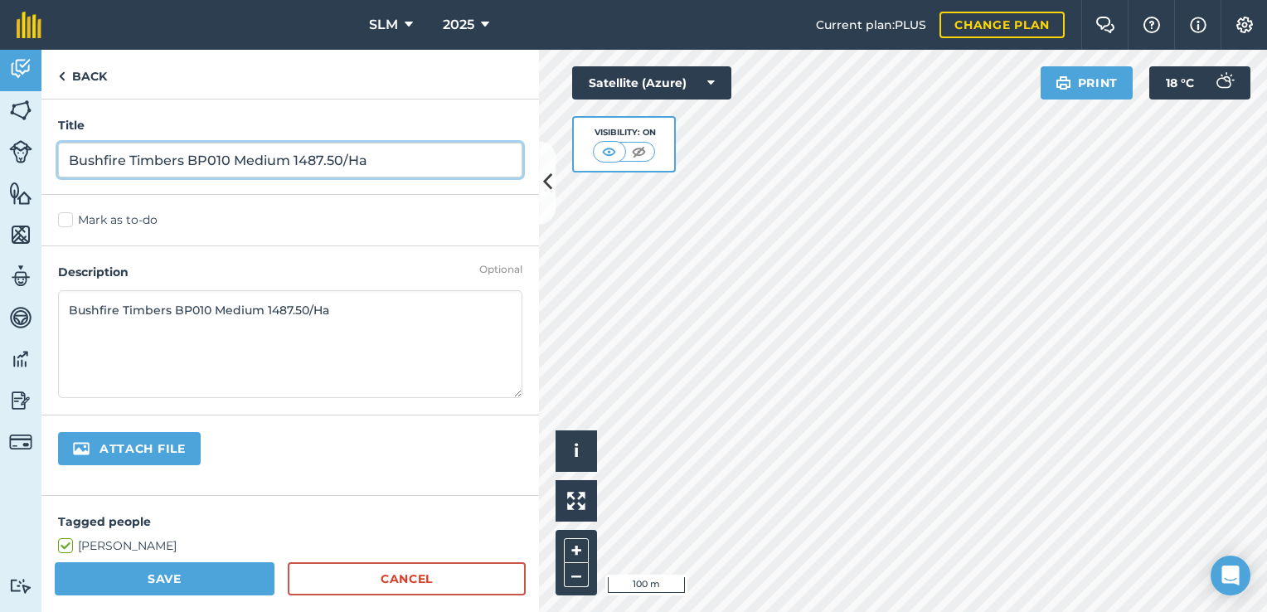
drag, startPoint x: 378, startPoint y: 164, endPoint x: 69, endPoint y: 149, distance: 309.7
click at [70, 149] on input "Bushfire Timbers BP010 Medium 1487.50/Ha" at bounding box center [290, 160] width 464 height 35
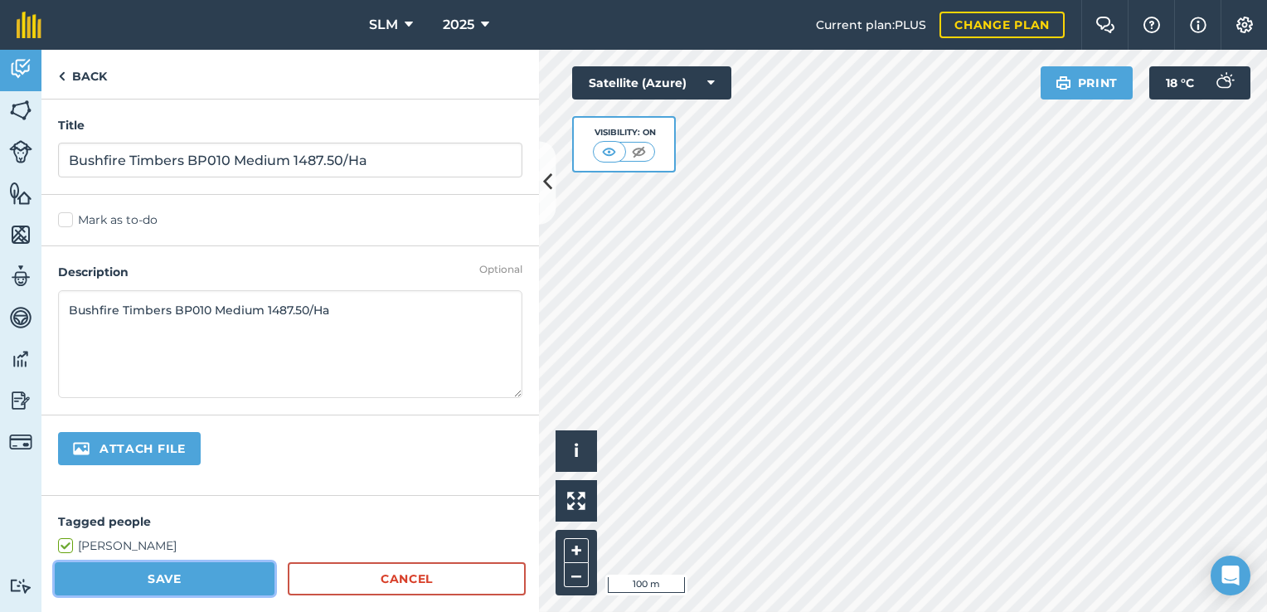
click at [133, 589] on button "Save" at bounding box center [165, 578] width 220 height 33
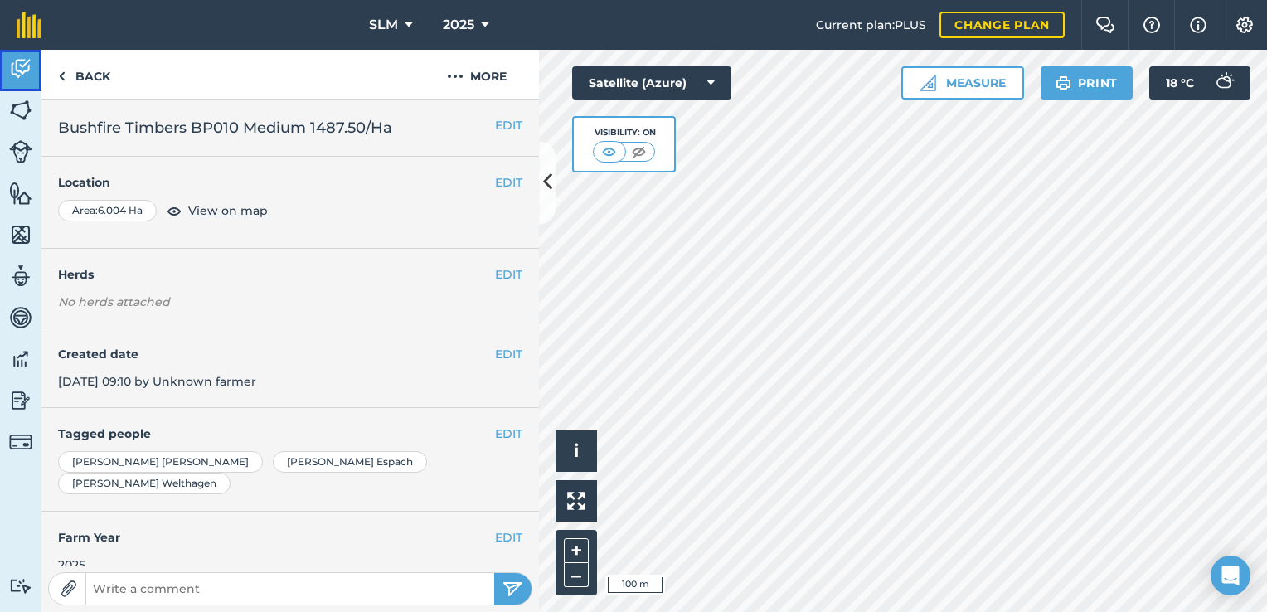
click at [13, 61] on img at bounding box center [20, 68] width 23 height 25
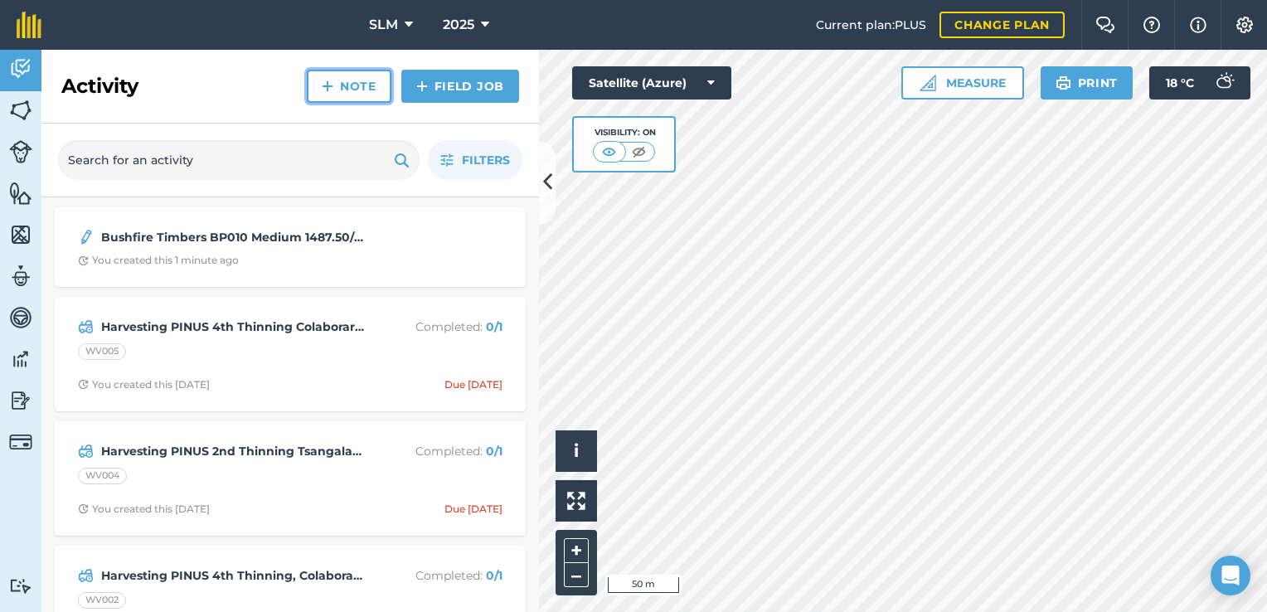
click at [346, 90] on link "Note" at bounding box center [349, 86] width 85 height 33
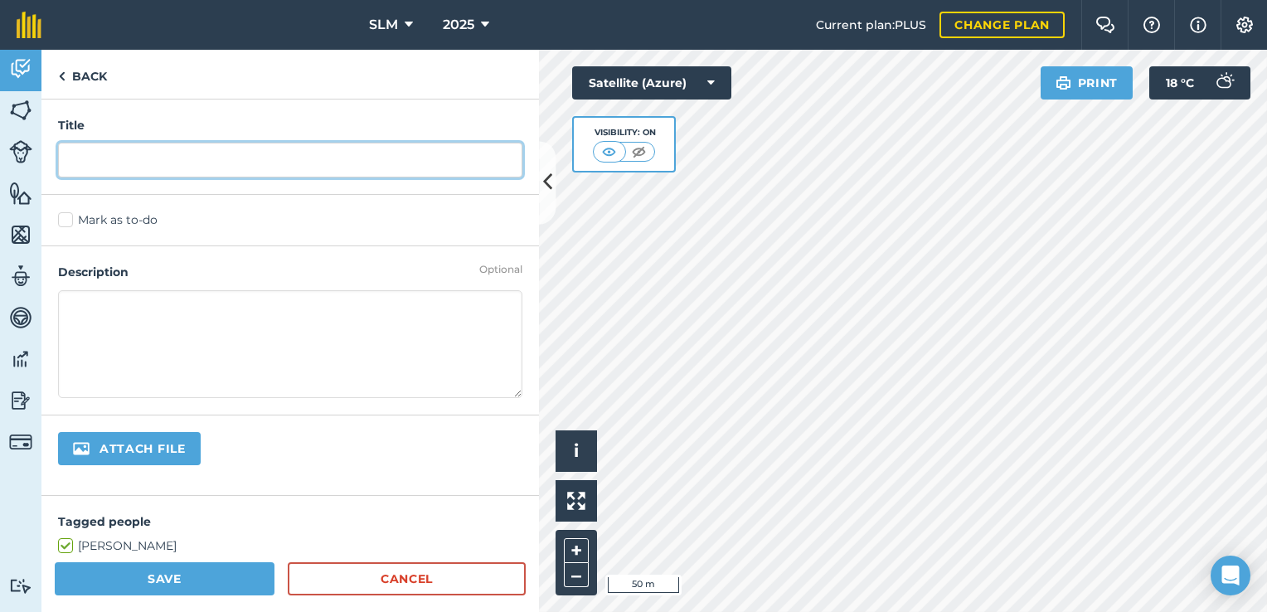
paste input "Bushfire Timbers BP010 Medium 1487.50/Ha"
type input "Bushfire Timbers BP010 Medium 1487.50/Ha"
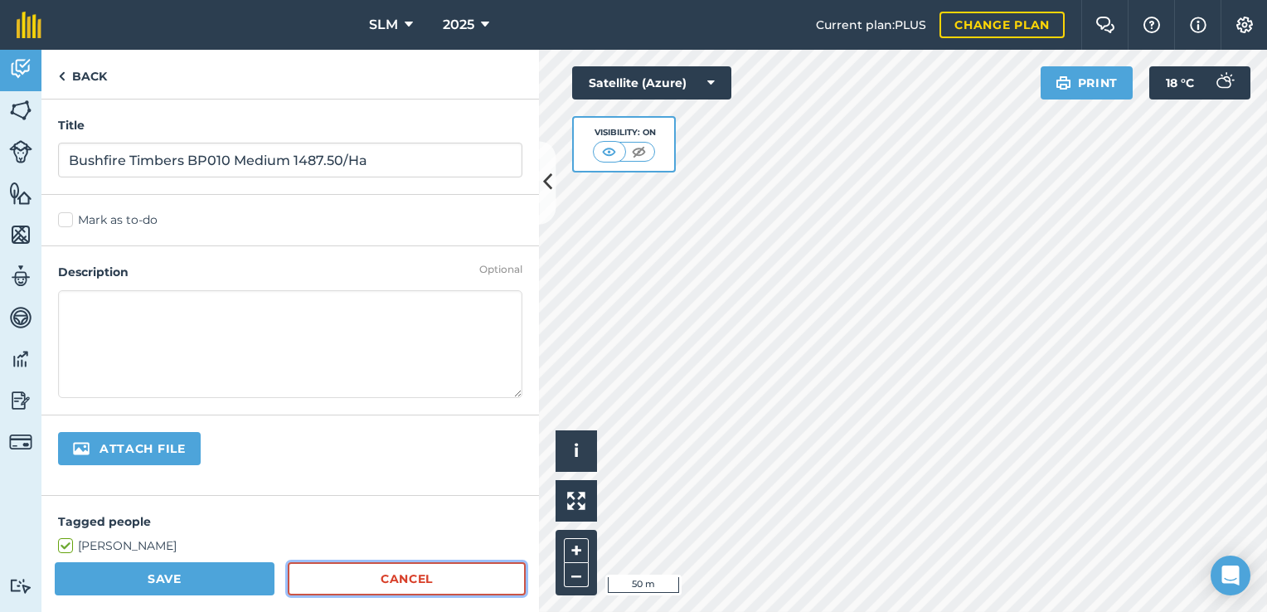
drag, startPoint x: 382, startPoint y: 580, endPoint x: 596, endPoint y: 532, distance: 220.0
click at [382, 580] on link "Cancel" at bounding box center [407, 578] width 238 height 33
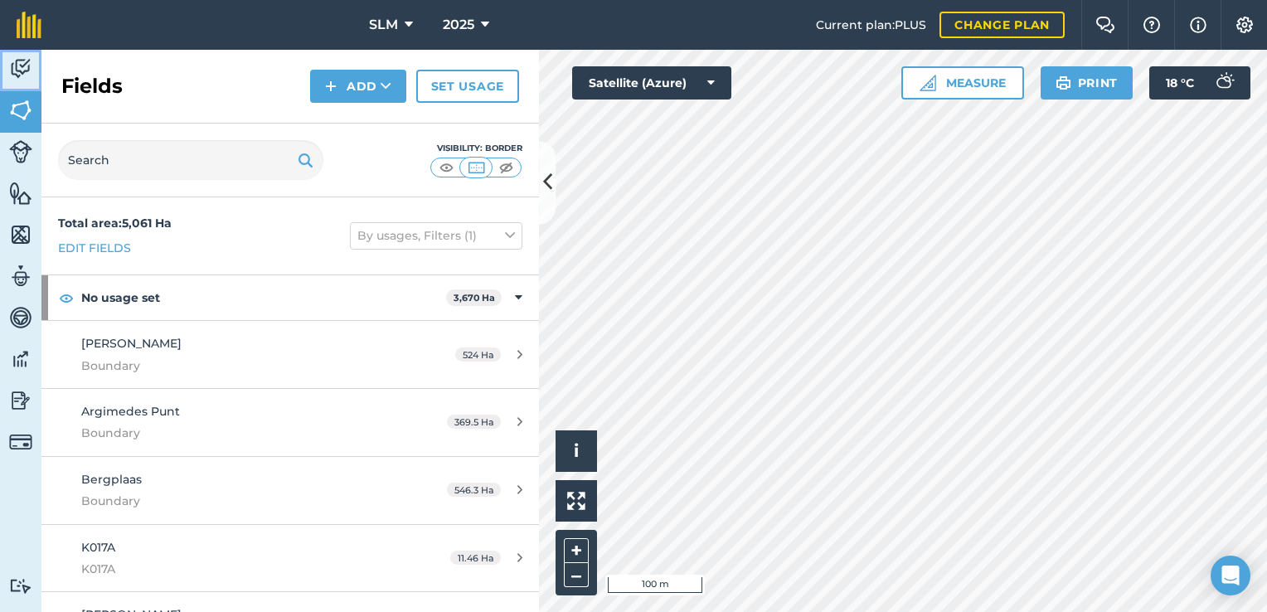
click at [22, 68] on img at bounding box center [20, 68] width 23 height 25
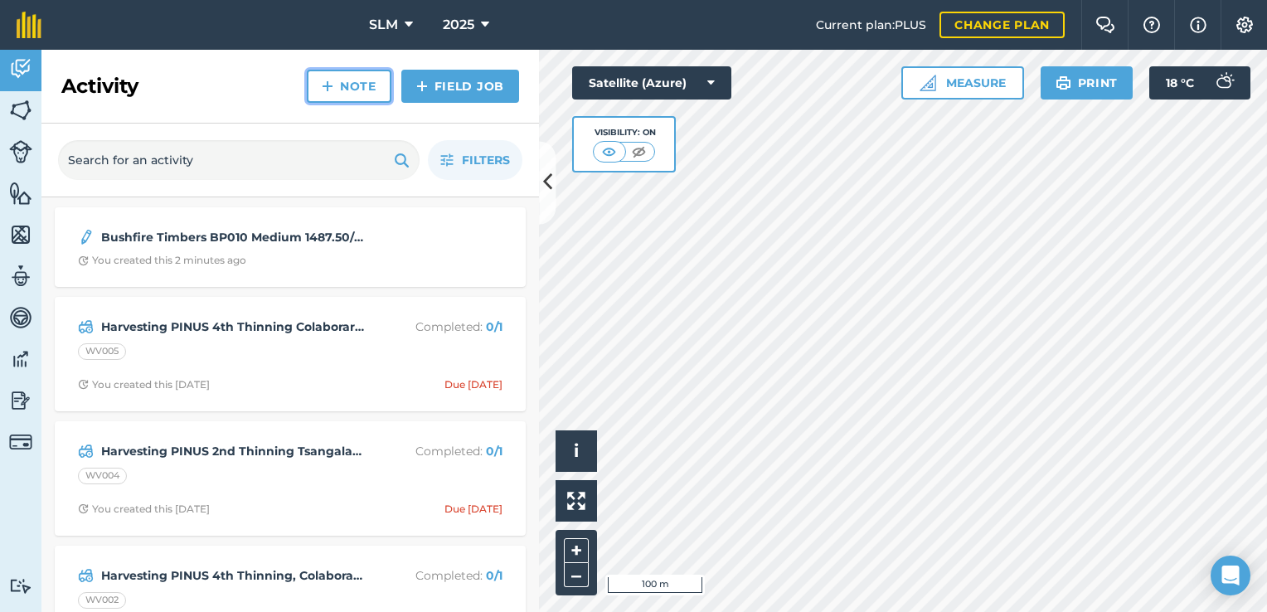
click at [339, 89] on link "Note" at bounding box center [349, 86] width 85 height 33
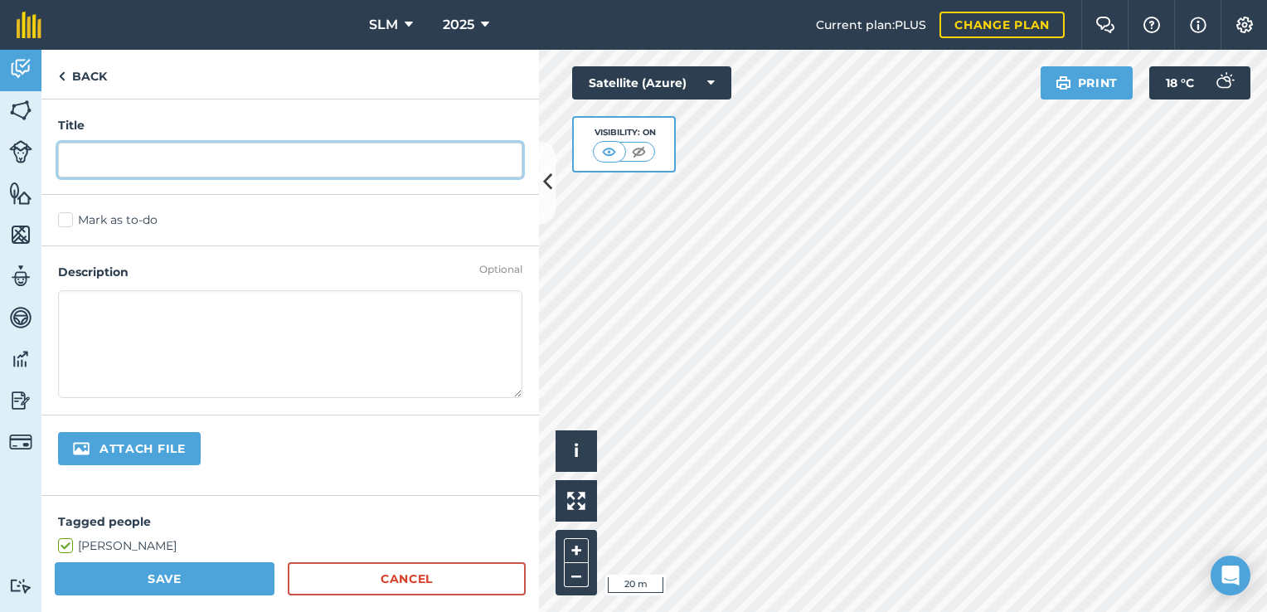
paste input "Bushfire Timbers BP010 Medium 1487.50/Ha"
type input "Bushfire Timbers BP010 Medium 1487.50/Ha"
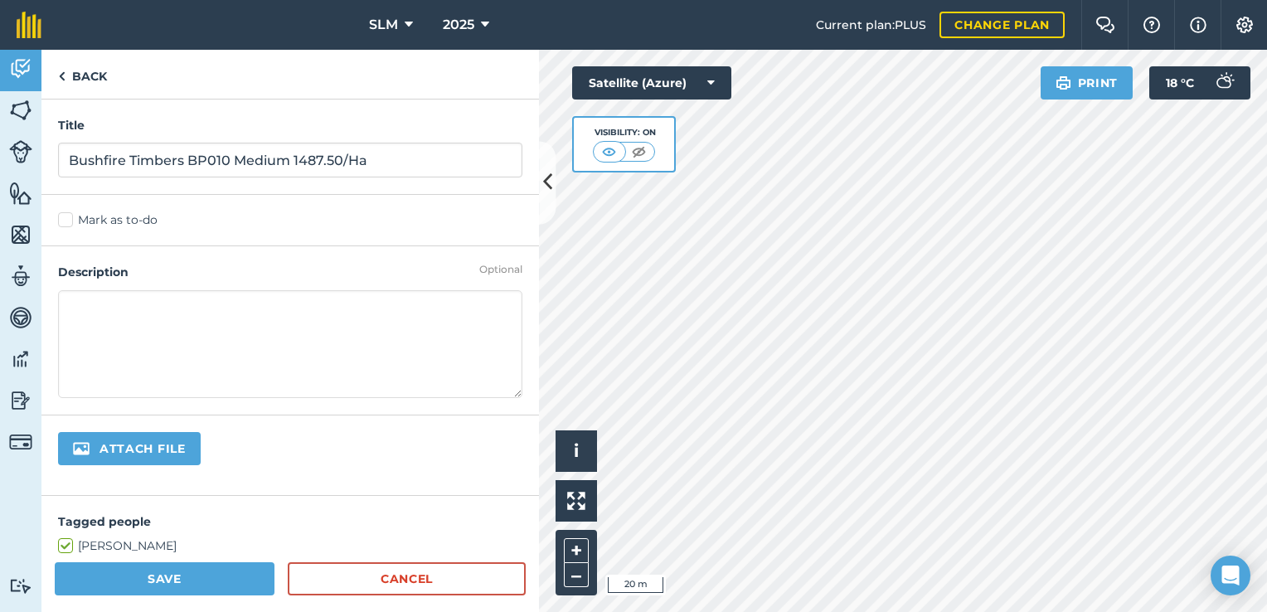
paste textarea "Bushfire Timbers BP010 Medium 1487.50/Ha"
type textarea "Bushfire Timbers BP010 Medium 1487.50/Ha"
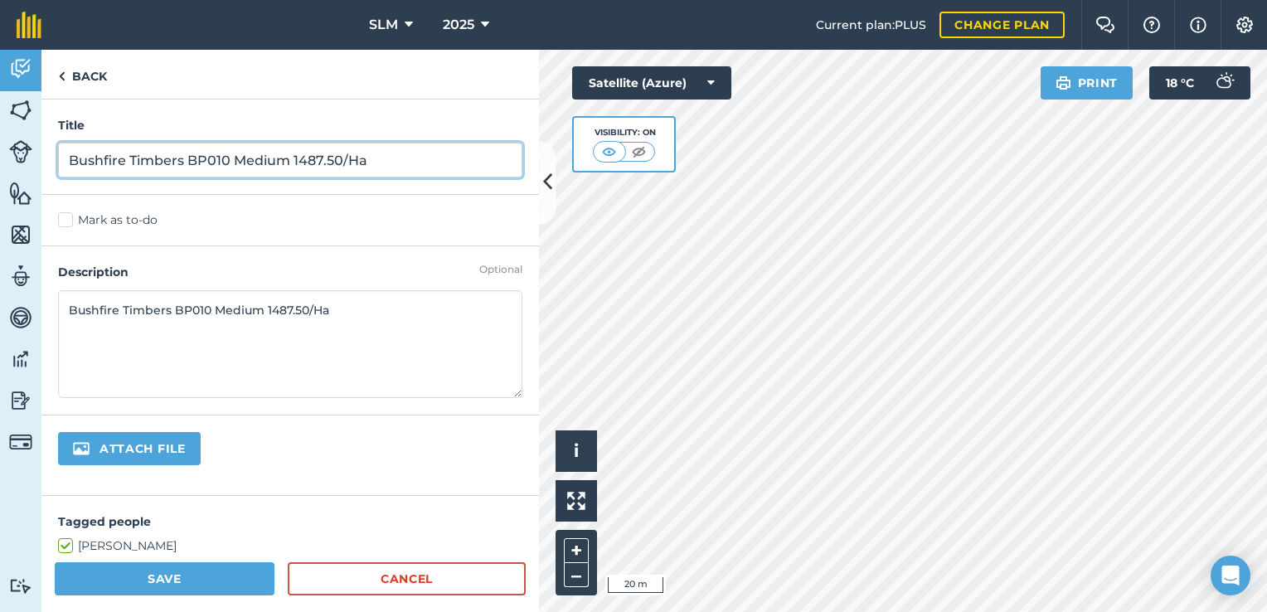
click at [229, 161] on input "Bushfire Timbers BP010 Medium 1487.50/Ha" at bounding box center [290, 160] width 464 height 35
type input "Bushfire Timbers BP002 Medium 1487.50/Ha"
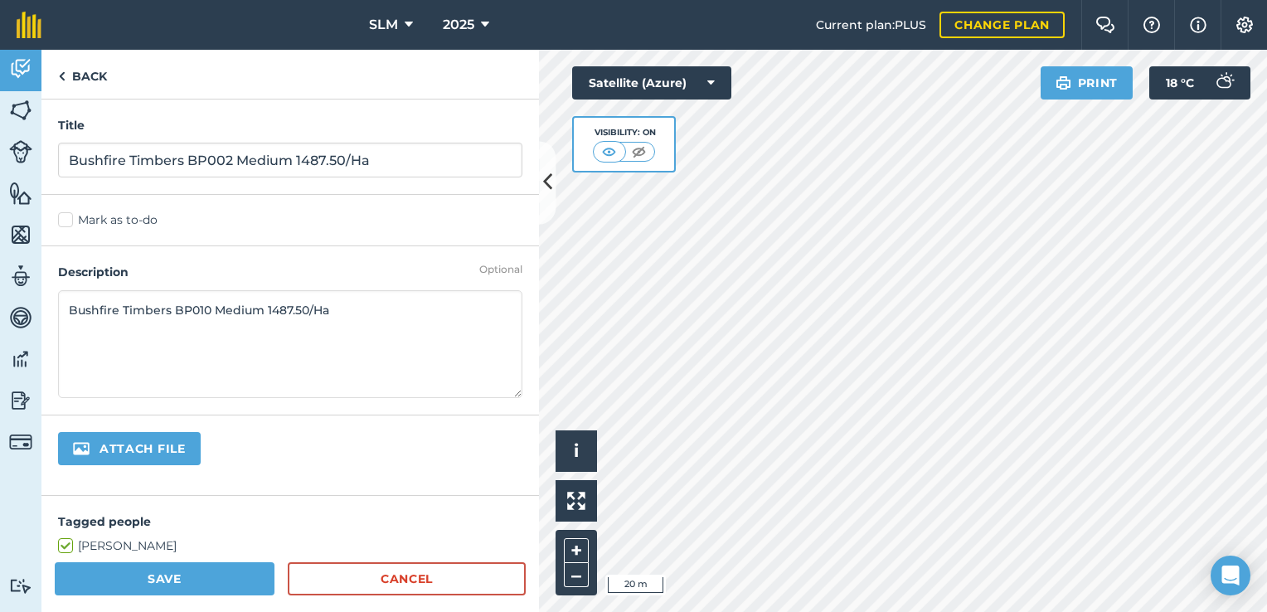
click at [207, 309] on textarea "Bushfire Timbers BP010 Medium 1487.50/Ha" at bounding box center [290, 344] width 464 height 108
type textarea "Bushfire Timbers BP002 Medium 1487.50/Ha"
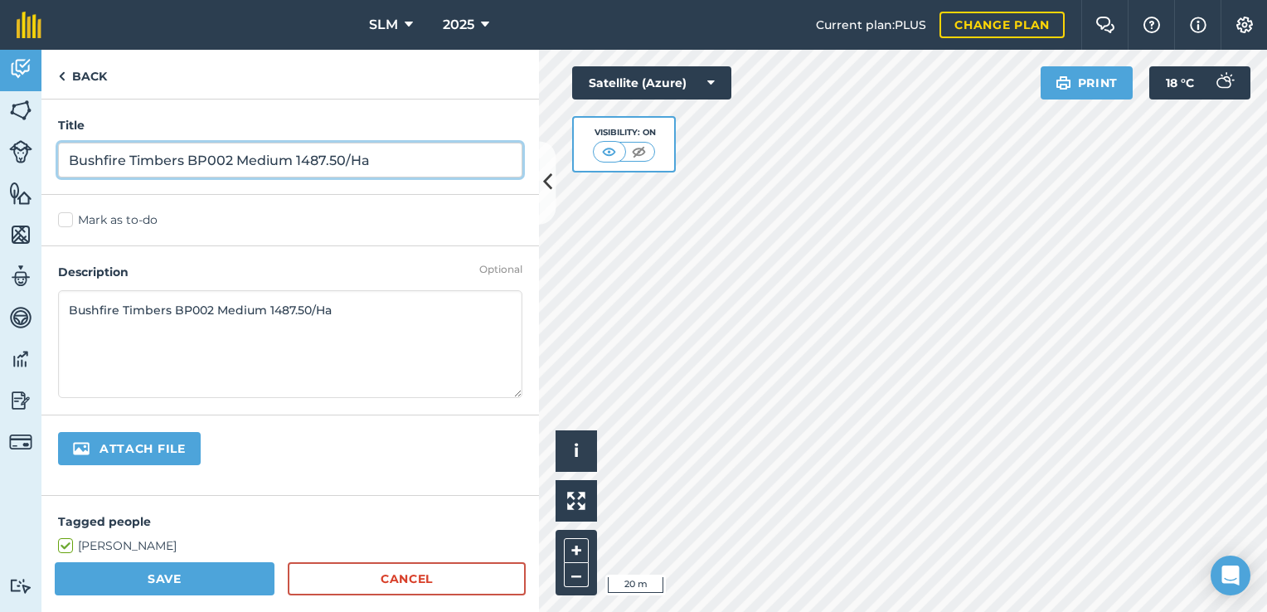
click at [343, 160] on input "Bushfire Timbers BP002 Medium 1487.50/Ha" at bounding box center [290, 160] width 464 height 35
type input "Bushfire Timbers BP002 Medium 2125/Ha"
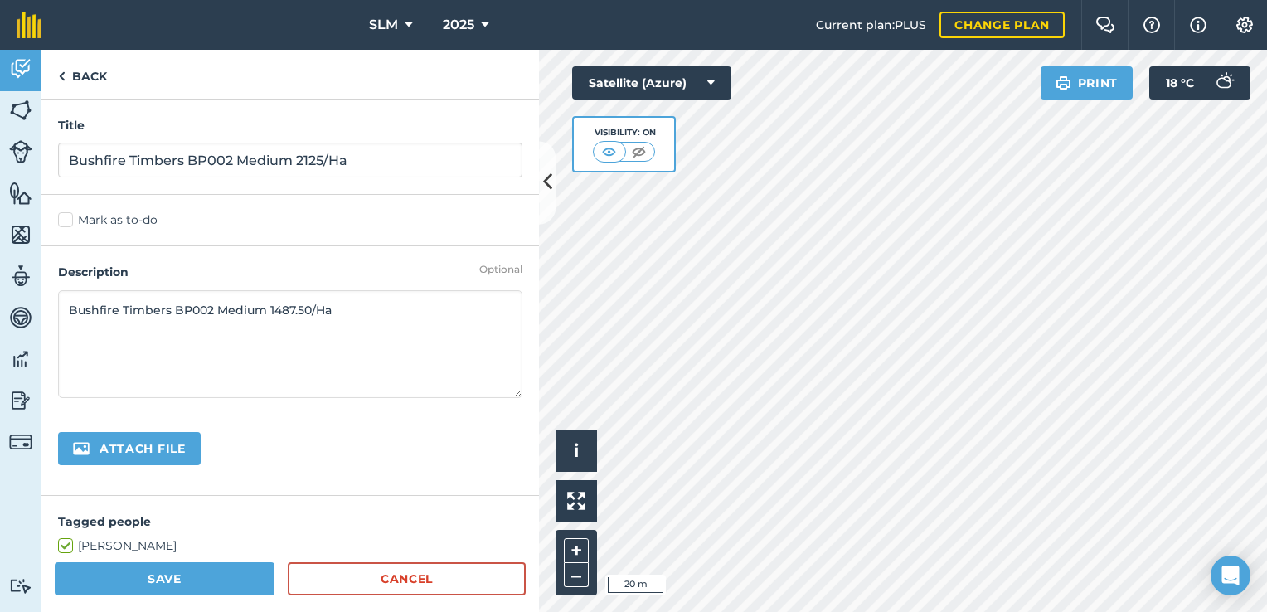
drag, startPoint x: 309, startPoint y: 304, endPoint x: 265, endPoint y: 314, distance: 44.9
click at [265, 314] on textarea "Bushfire Timbers BP002 Medium 1487.50/Ha" at bounding box center [290, 344] width 464 height 108
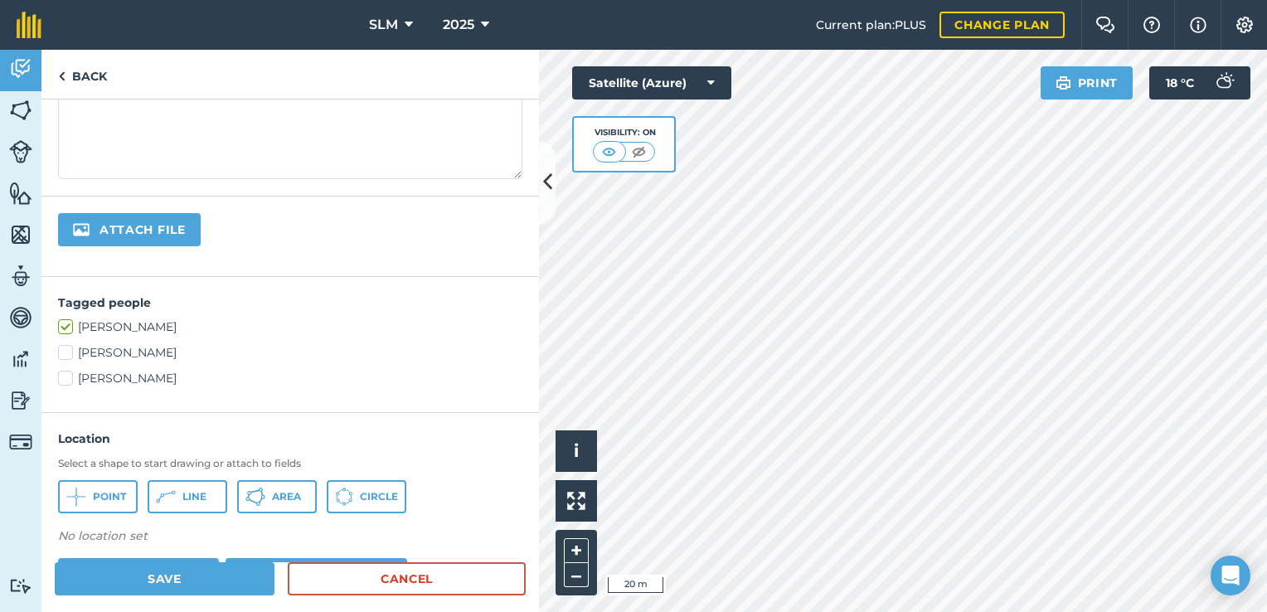
scroll to position [249, 0]
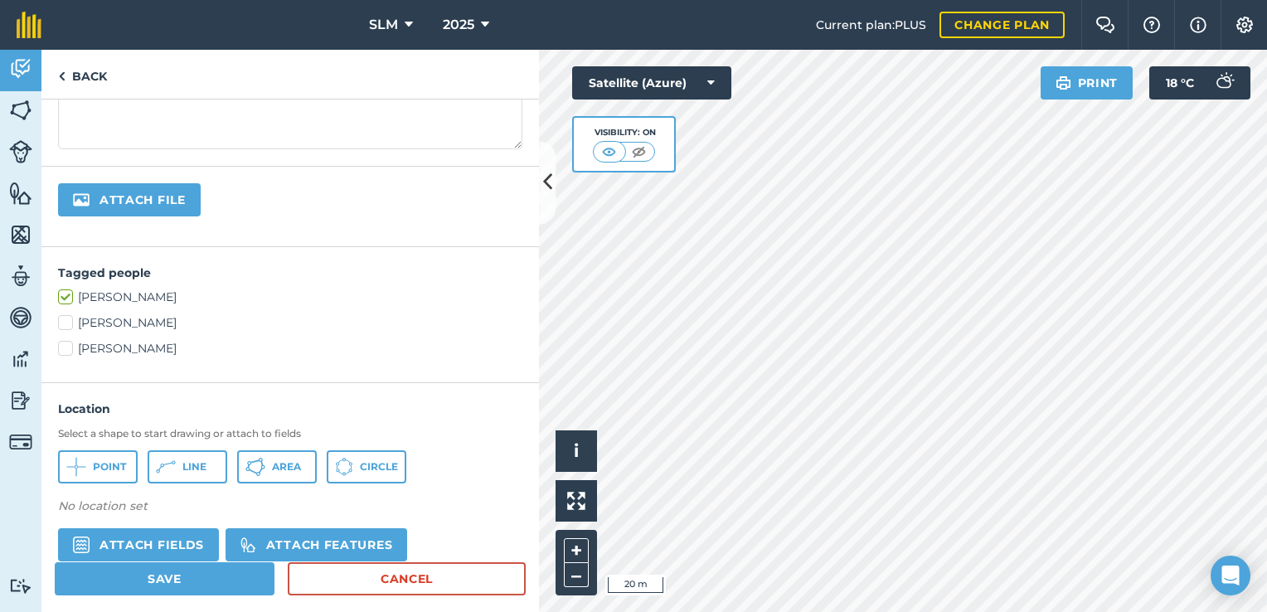
type textarea "Bushfire Timbers BP002 Medium 2125/Ha"
click at [66, 320] on label "[PERSON_NAME]" at bounding box center [290, 322] width 464 height 17
click at [66, 320] on input "[PERSON_NAME]" at bounding box center [63, 319] width 11 height 11
checkbox input "true"
click at [66, 344] on label "[PERSON_NAME]" at bounding box center [290, 348] width 464 height 17
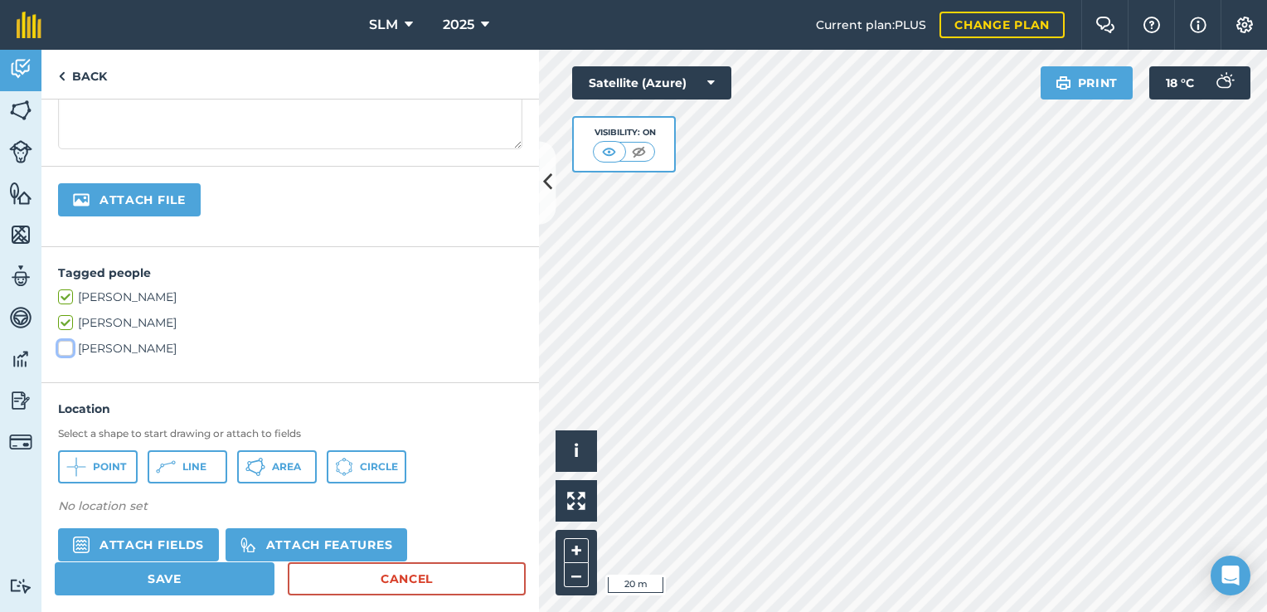
click at [66, 344] on input "[PERSON_NAME]" at bounding box center [63, 345] width 11 height 11
checkbox input "true"
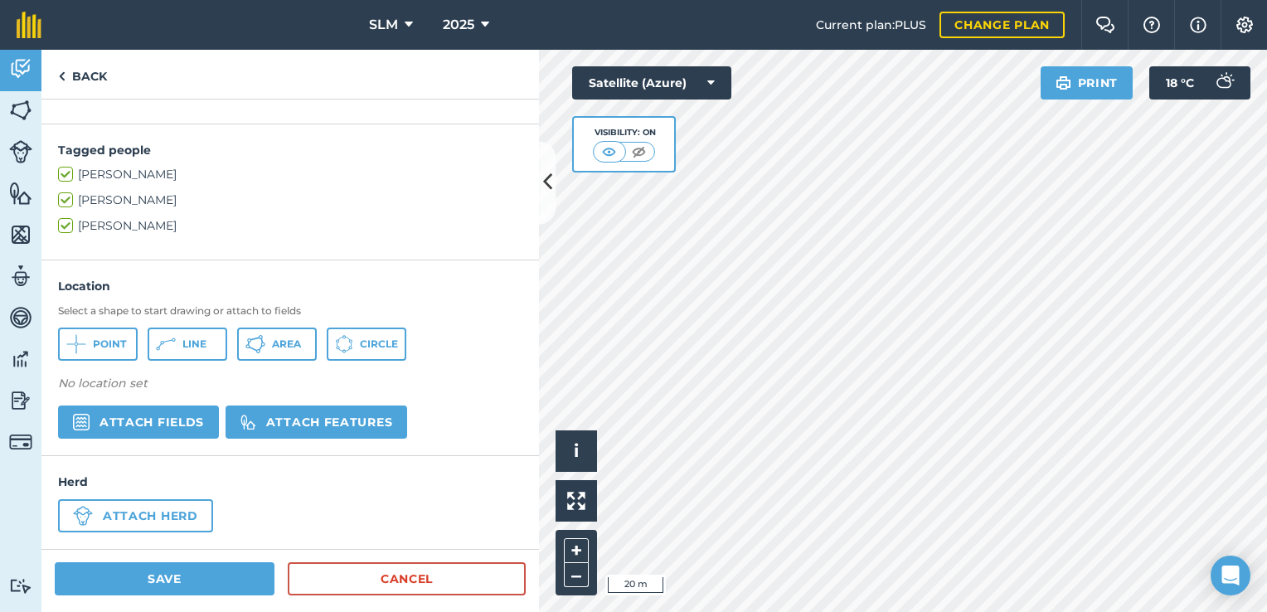
scroll to position [372, 0]
click at [282, 342] on span "Area" at bounding box center [286, 343] width 29 height 13
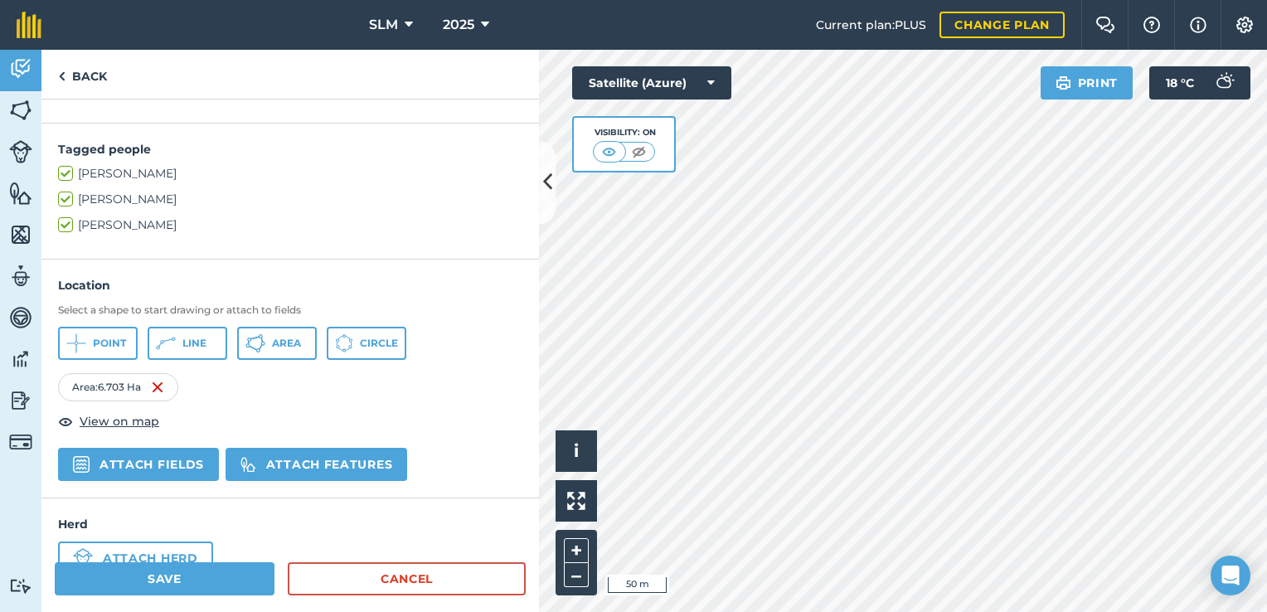
click at [928, 611] on html "SLM 2025 Current plan : PLUS Change plan Farm Chat Help Info Settings SLM - 202…" at bounding box center [633, 306] width 1267 height 612
click at [873, 284] on div "Click to start drawing i © 2025 TomTom, Microsoft 20 m + – Satellite (Azure) Vi…" at bounding box center [903, 331] width 728 height 562
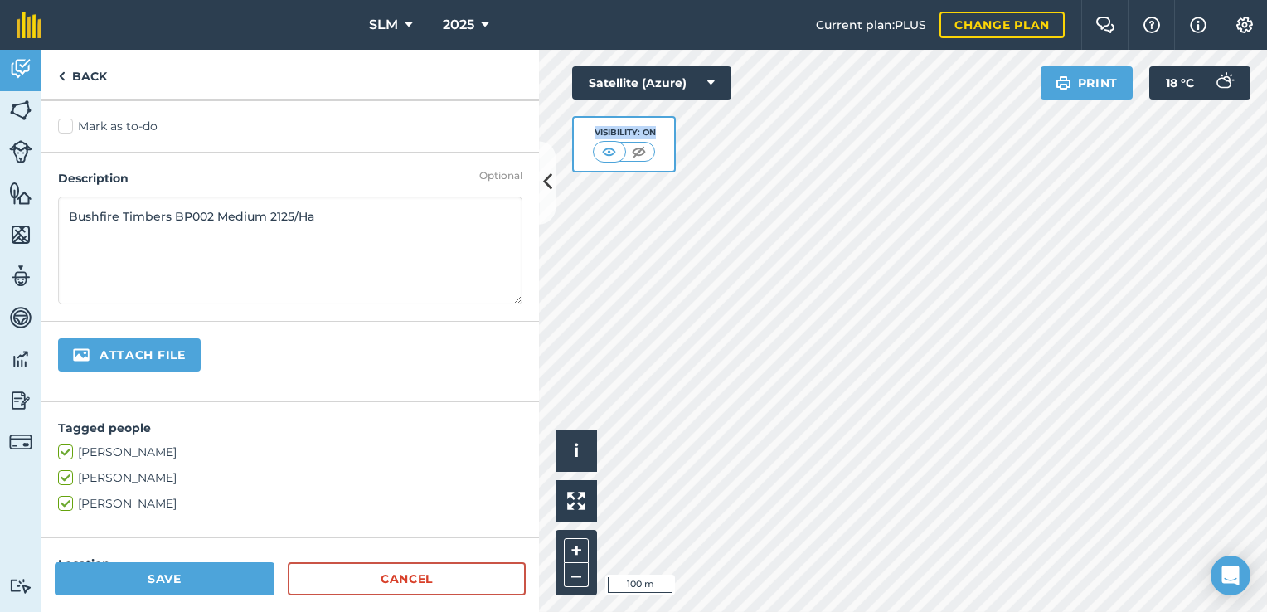
scroll to position [0, 0]
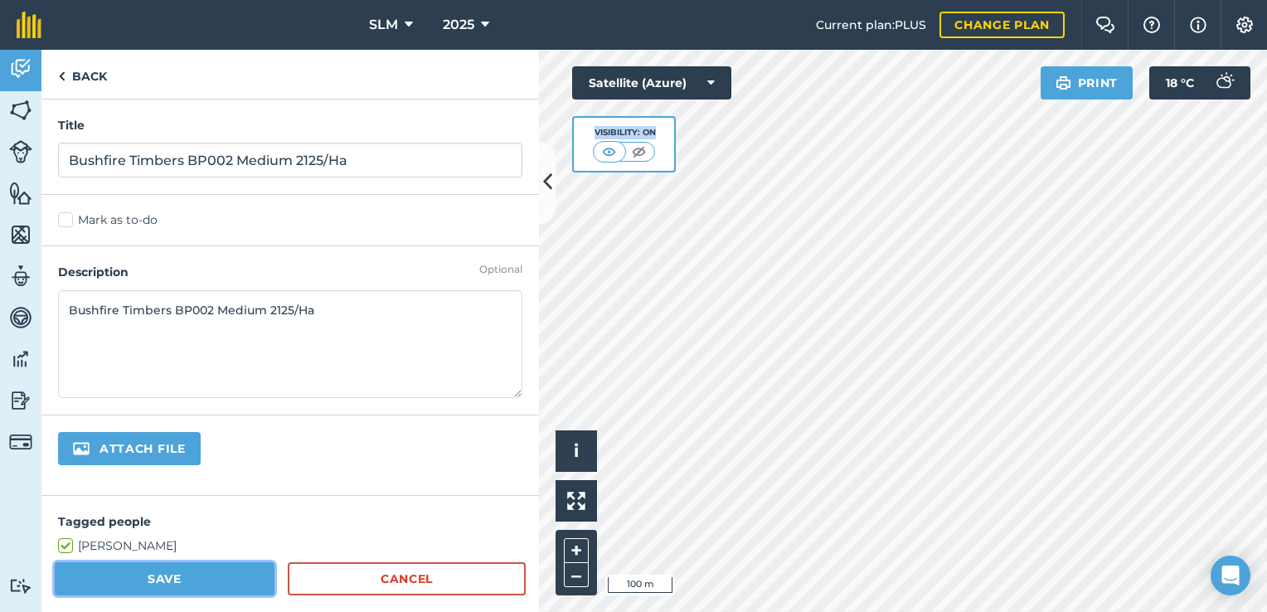
click at [175, 576] on button "Save" at bounding box center [165, 578] width 220 height 33
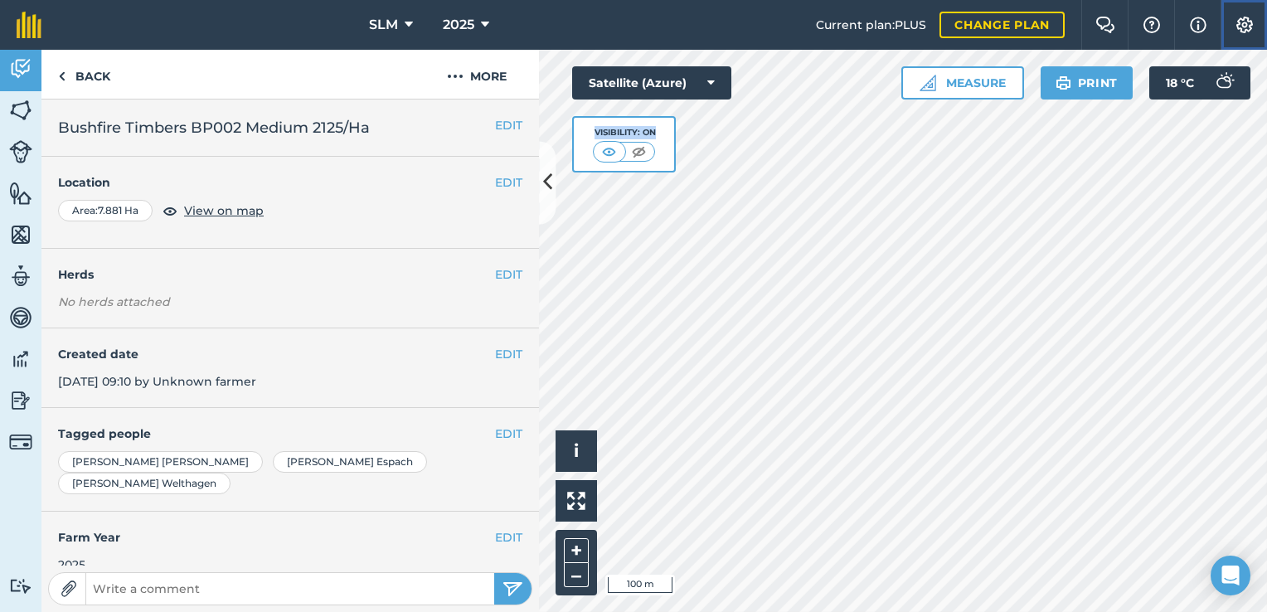
click at [1237, 17] on img at bounding box center [1245, 25] width 20 height 17
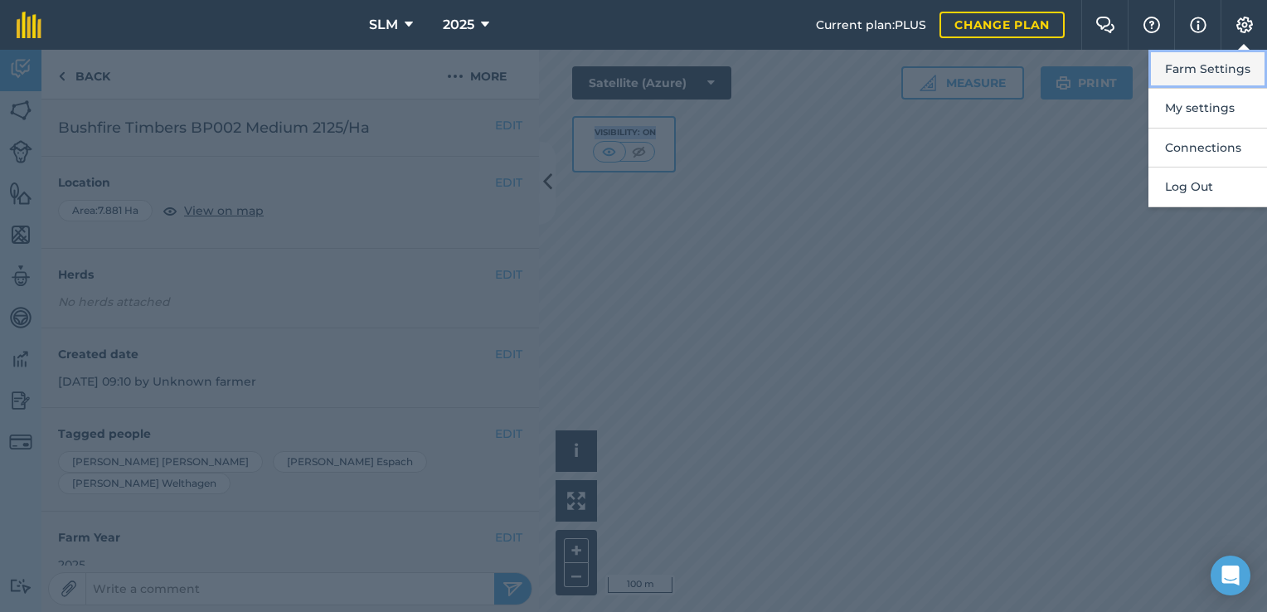
click at [1183, 84] on button "Farm Settings" at bounding box center [1208, 69] width 119 height 39
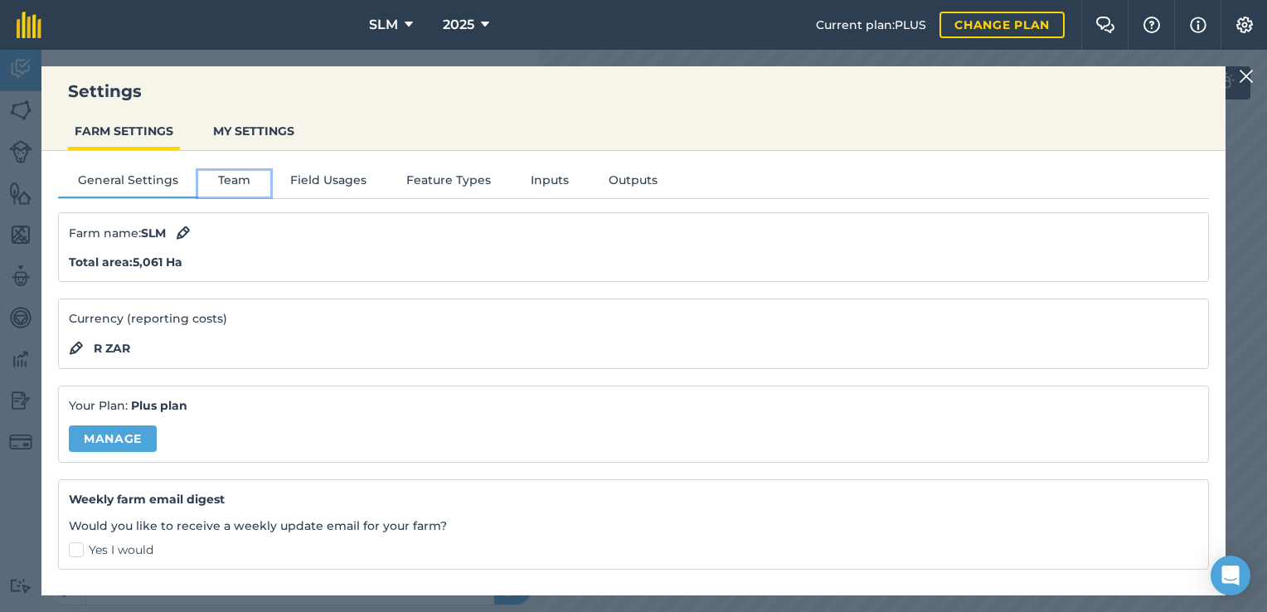
click at [228, 180] on button "Team" at bounding box center [234, 183] width 72 height 25
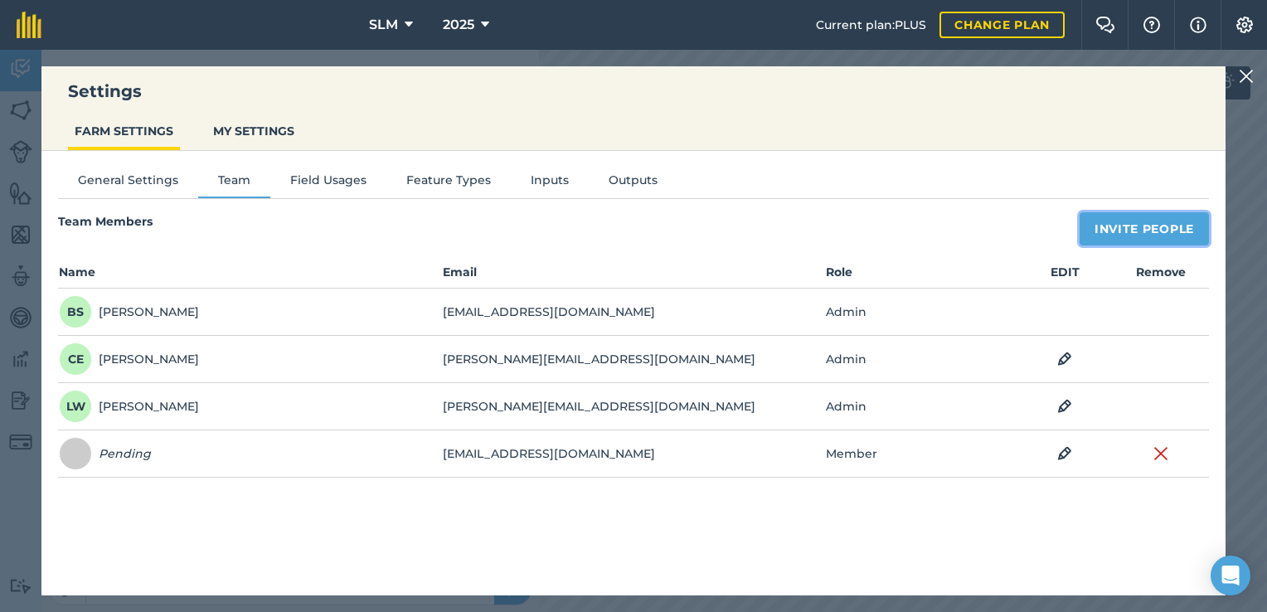
click at [1136, 229] on button "Invite People" at bounding box center [1144, 228] width 129 height 33
select select "MEMBER"
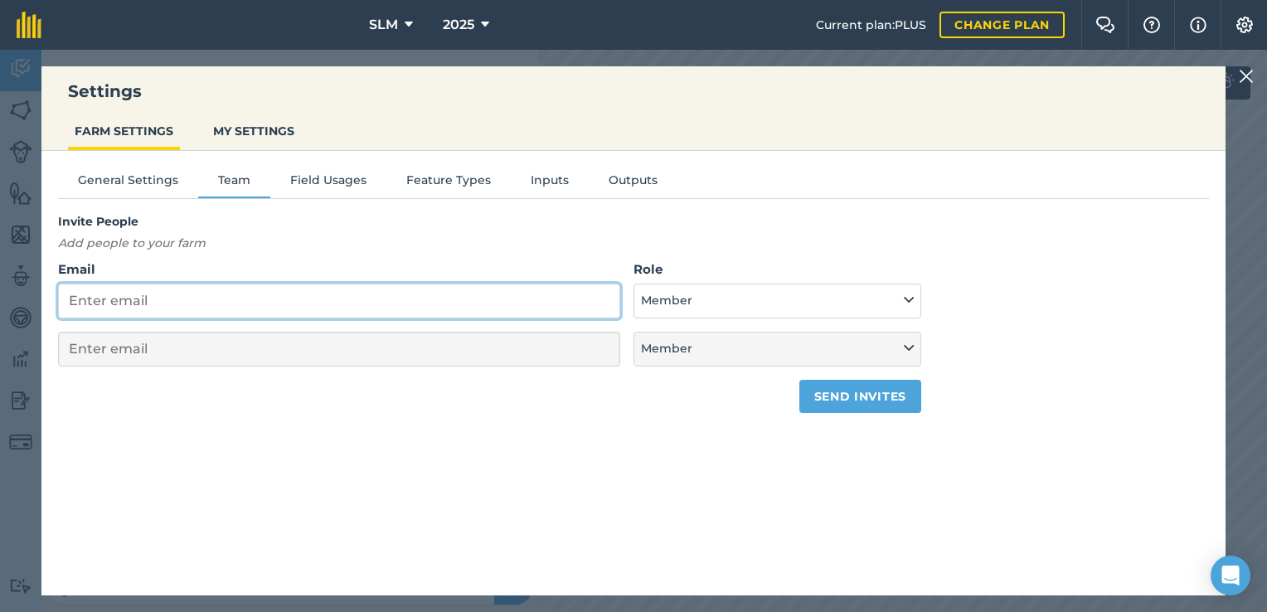
click at [119, 297] on input "Email" at bounding box center [339, 301] width 562 height 35
type input "a"
select select "MEMBER"
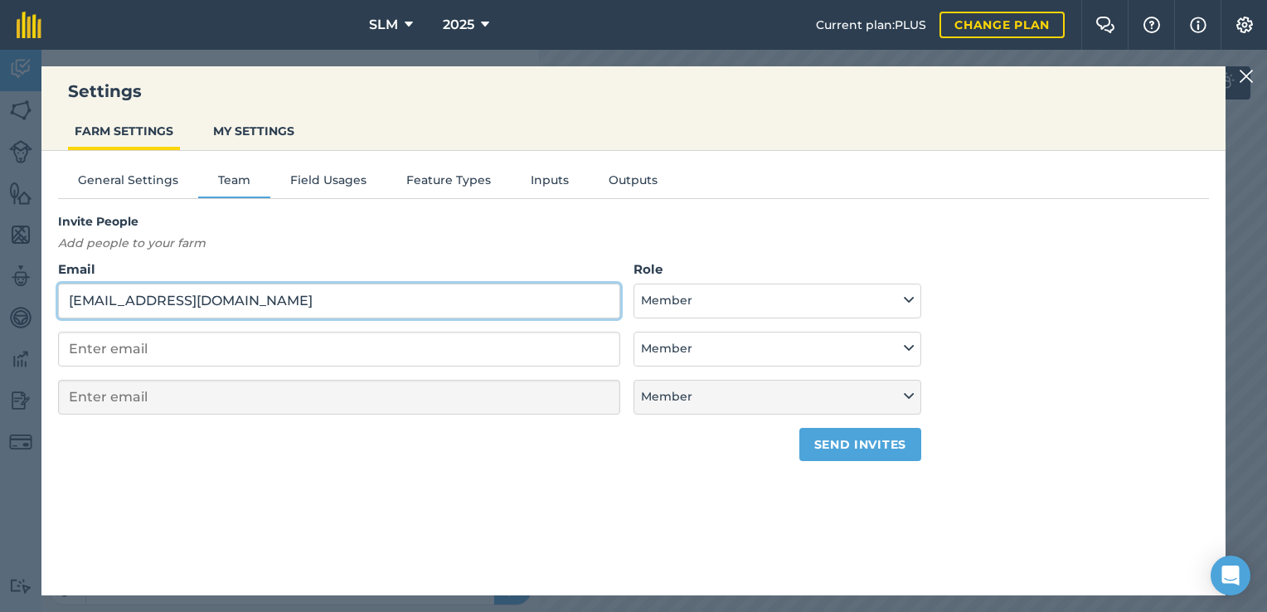
type input "[EMAIL_ADDRESS][DOMAIN_NAME]"
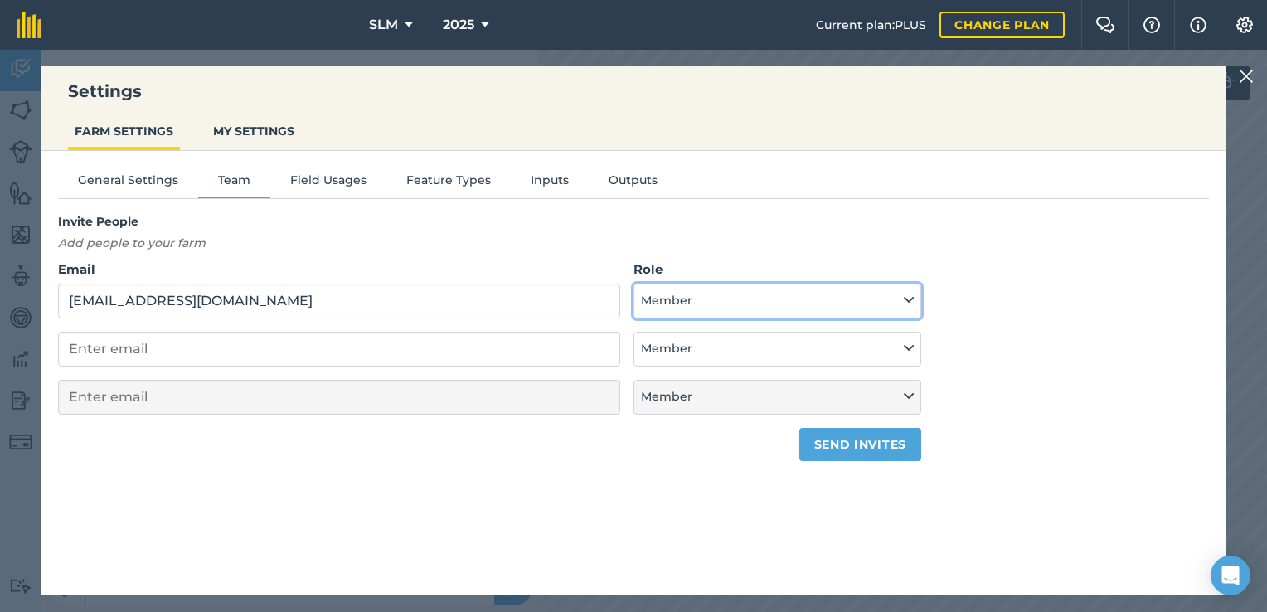
click at [885, 307] on button "Member" at bounding box center [778, 301] width 288 height 35
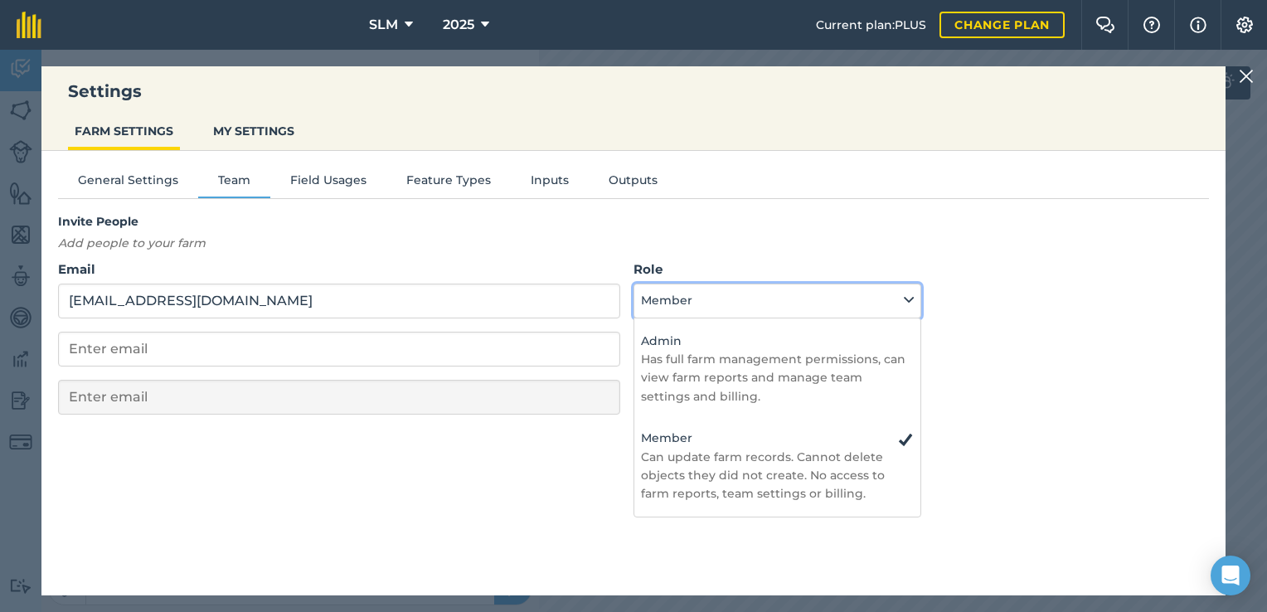
click at [885, 307] on button "Member" at bounding box center [778, 301] width 288 height 35
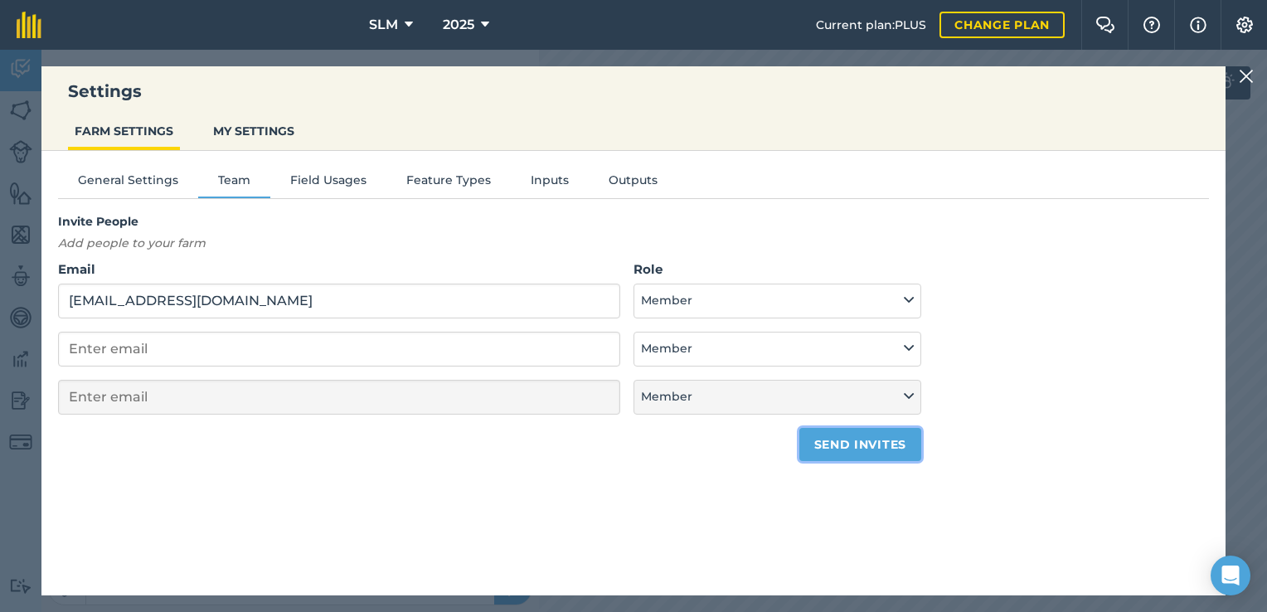
click at [878, 440] on button "Send invites" at bounding box center [861, 444] width 122 height 33
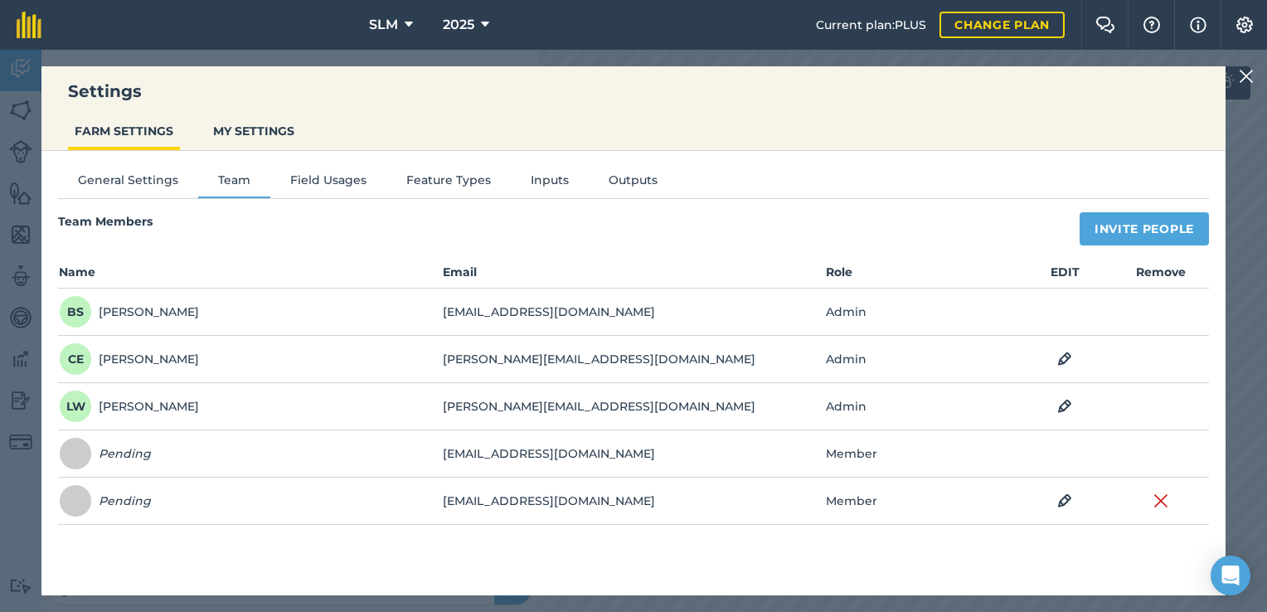
click at [1148, 486] on td "Remove" at bounding box center [1161, 501] width 96 height 47
click at [1161, 497] on img at bounding box center [1161, 501] width 15 height 20
click at [1244, 75] on img at bounding box center [1246, 76] width 15 height 20
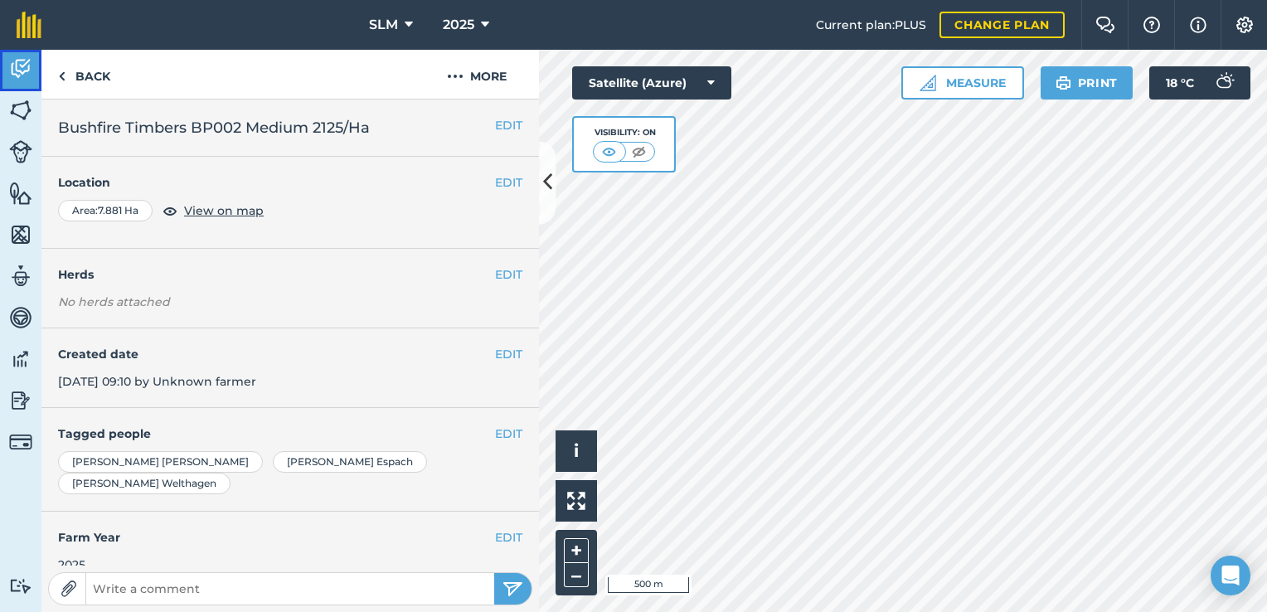
click at [20, 66] on img at bounding box center [20, 68] width 23 height 25
